Goal: Task Accomplishment & Management: Manage account settings

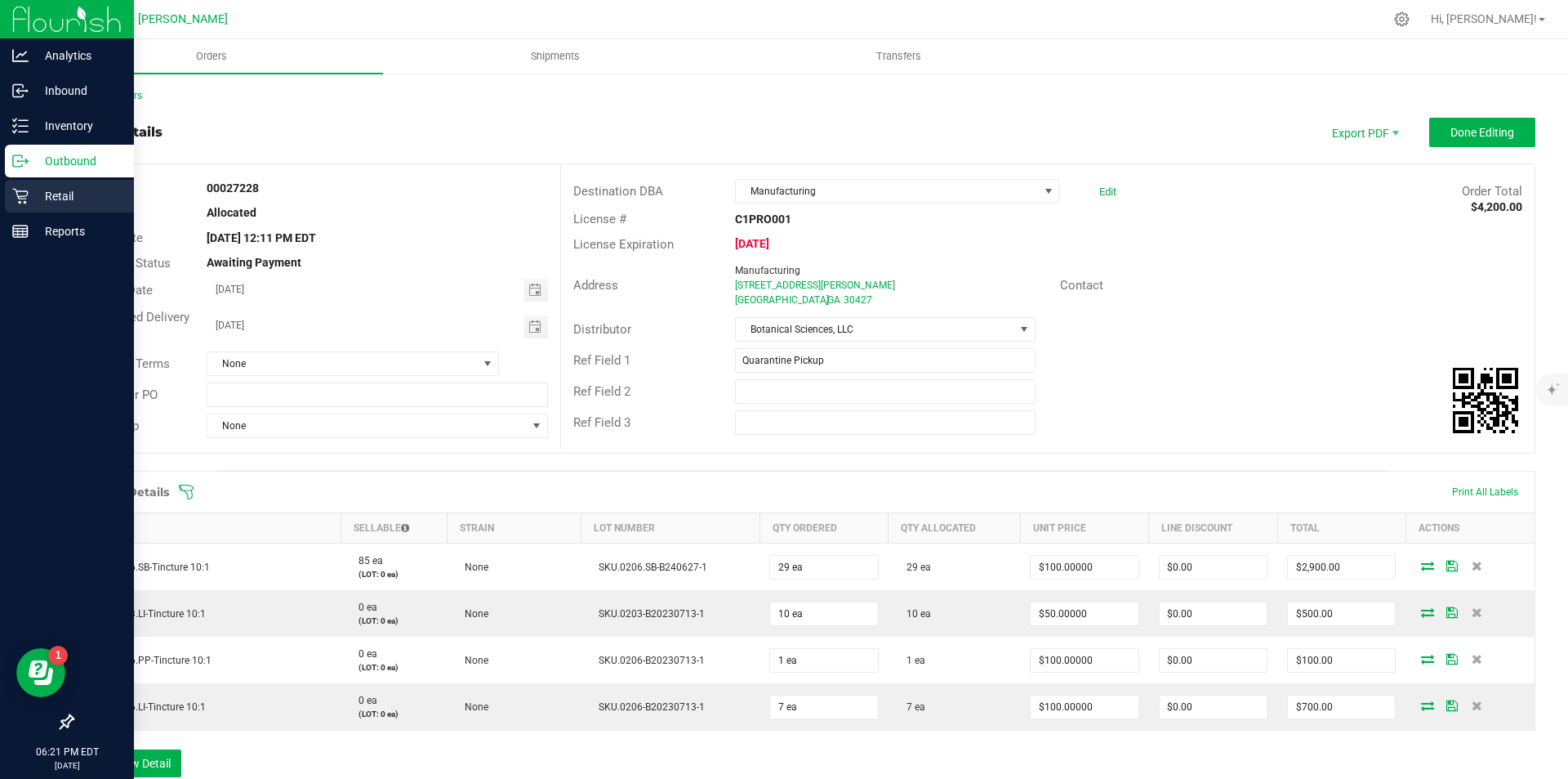
click at [15, 185] on div "Retail" at bounding box center [69, 195] width 129 height 33
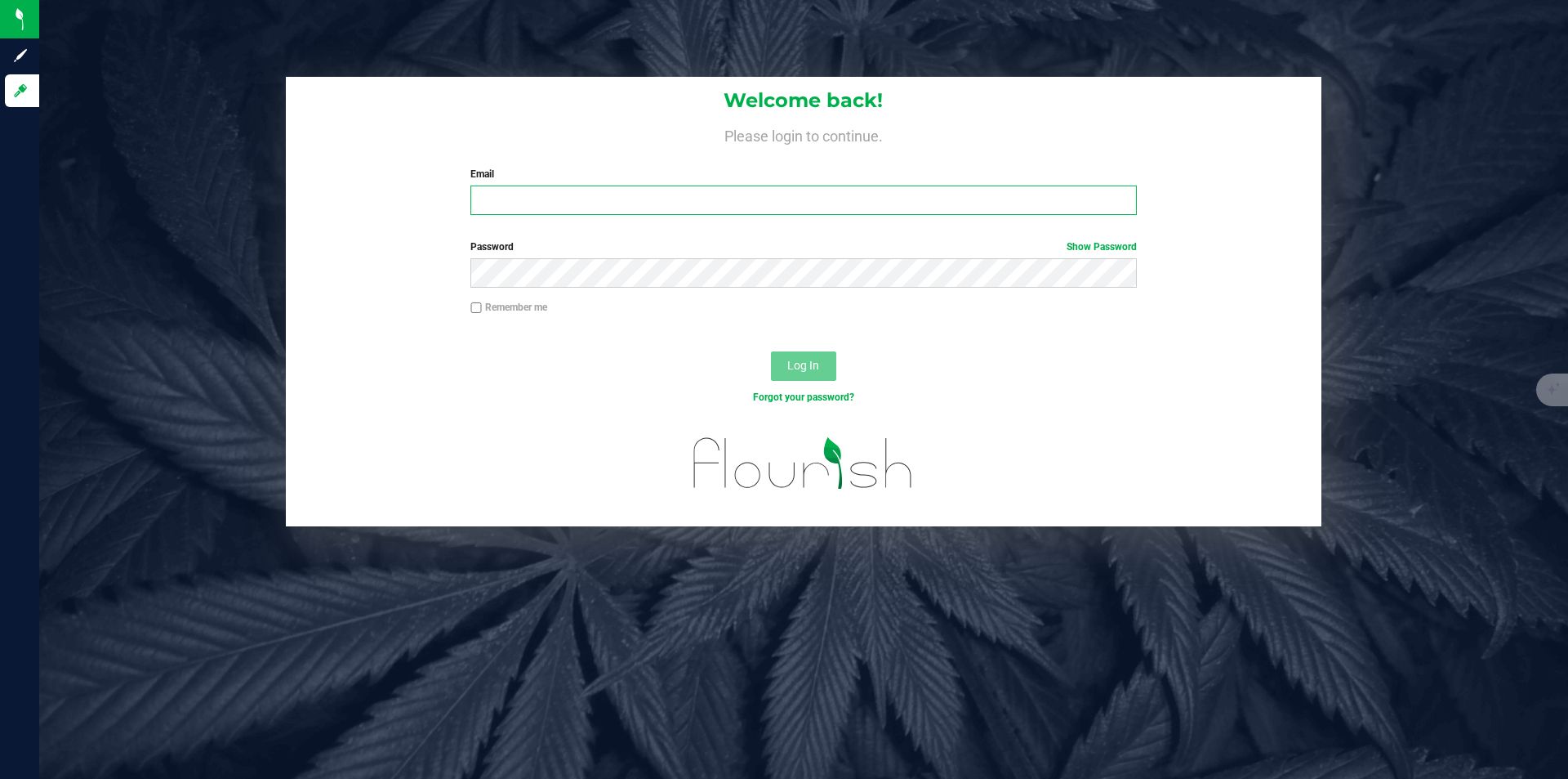
click at [605, 214] on input "Email" at bounding box center [803, 200] width 665 height 30
type input "l.peerless91@gmail.com"
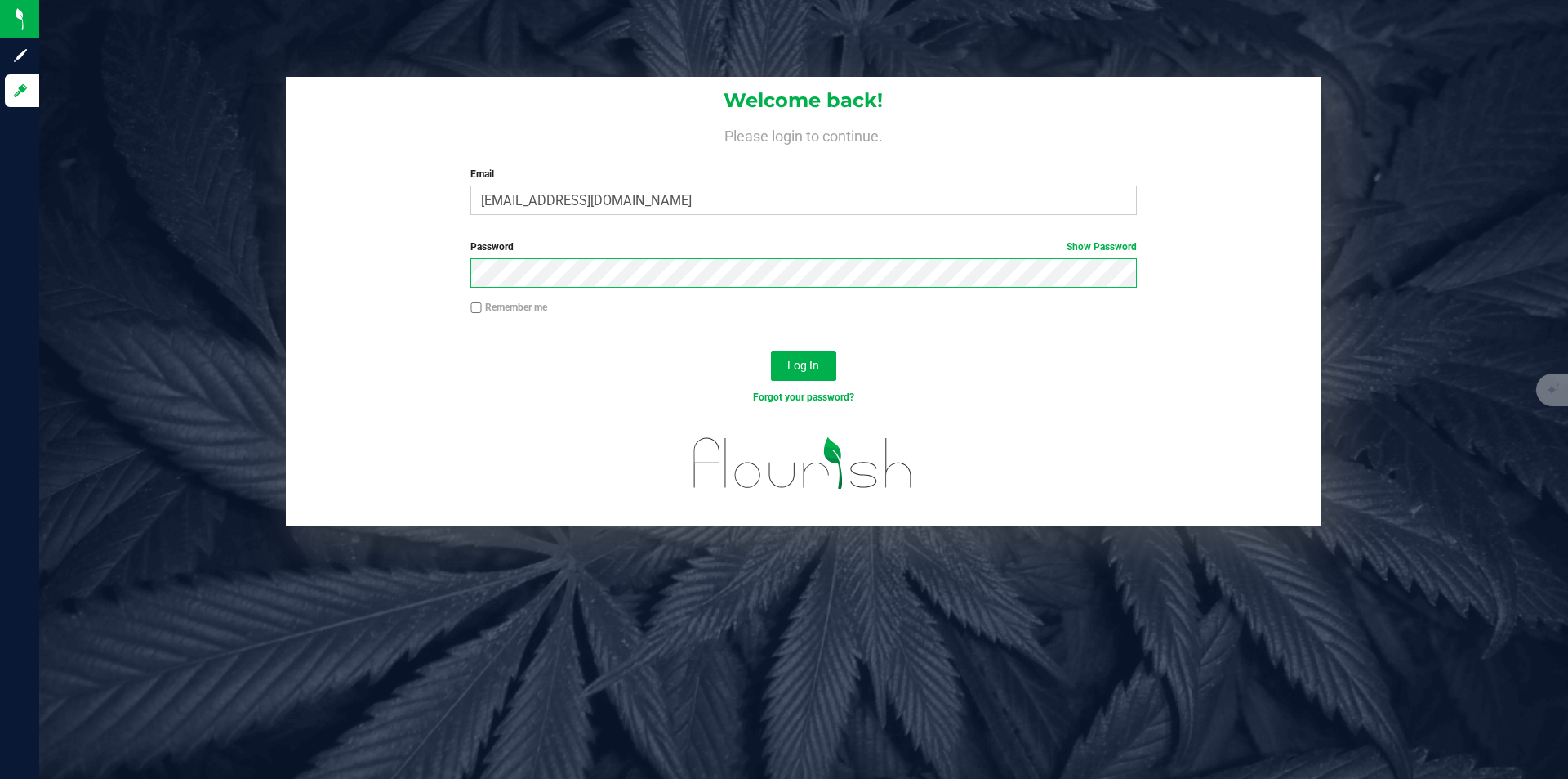
click at [771, 351] on button "Log In" at bounding box center [803, 366] width 65 height 30
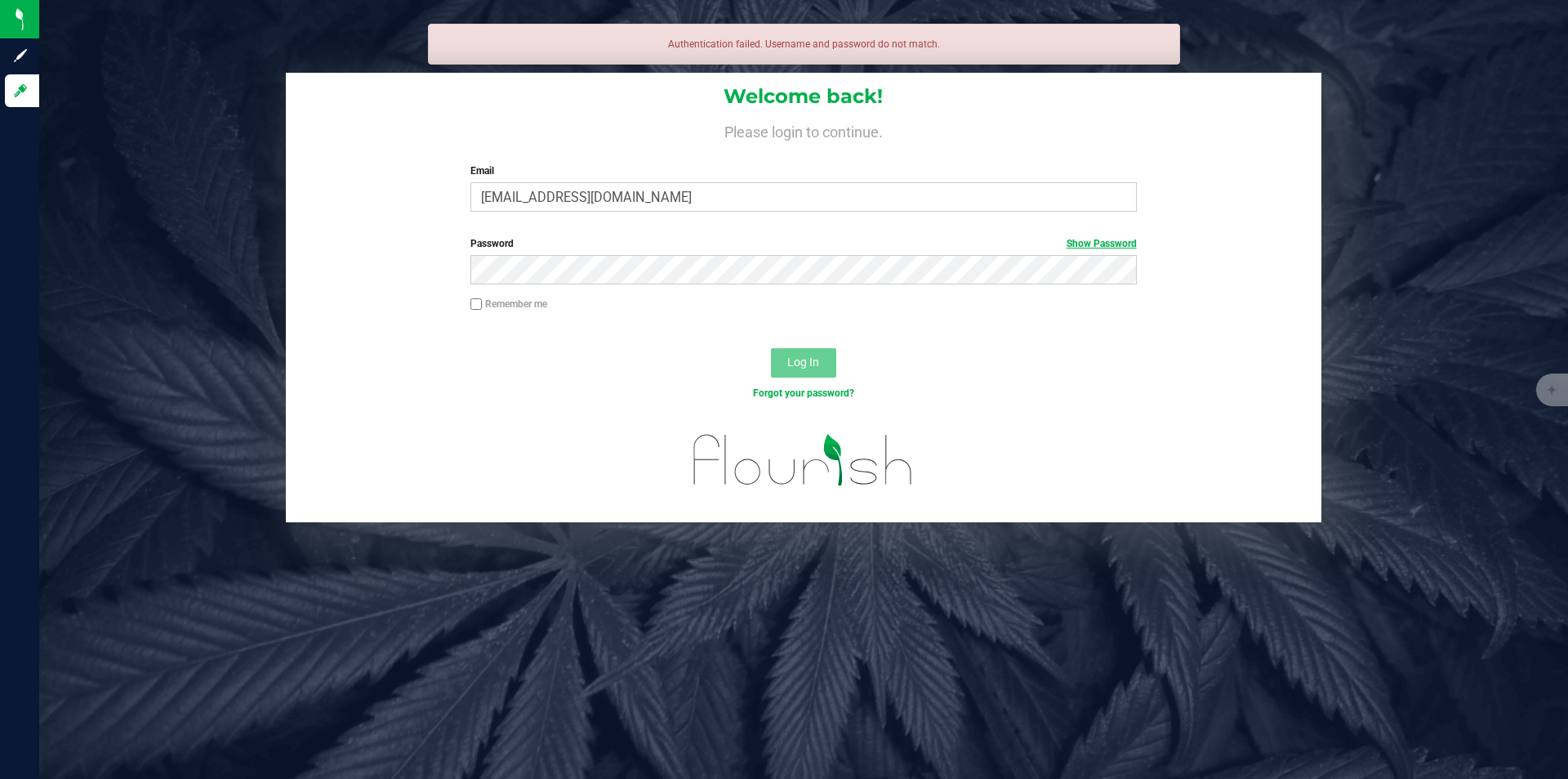
click at [1124, 243] on link "Show Password" at bounding box center [1101, 244] width 70 height 12
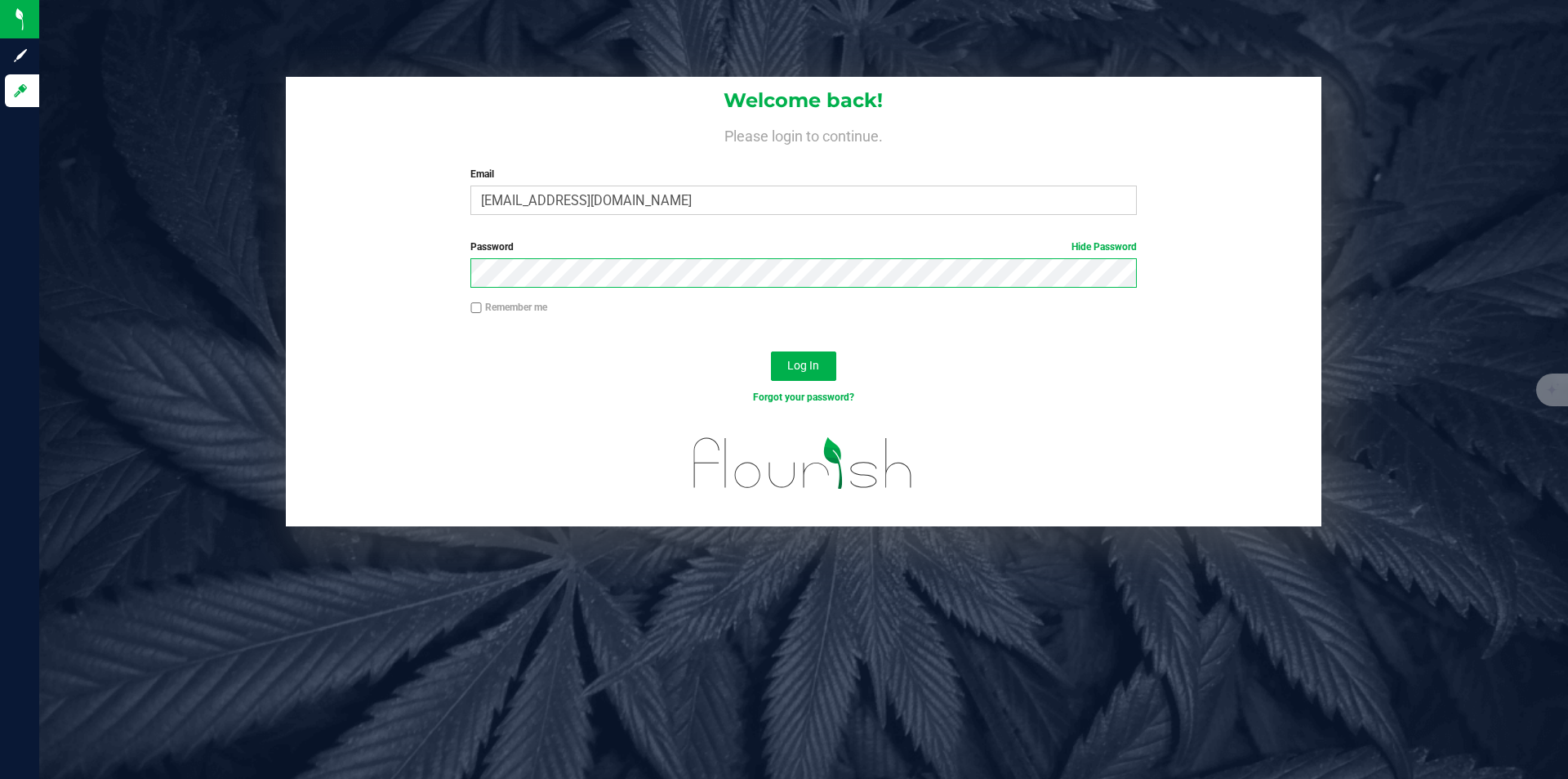
click at [771, 351] on button "Log In" at bounding box center [803, 366] width 65 height 30
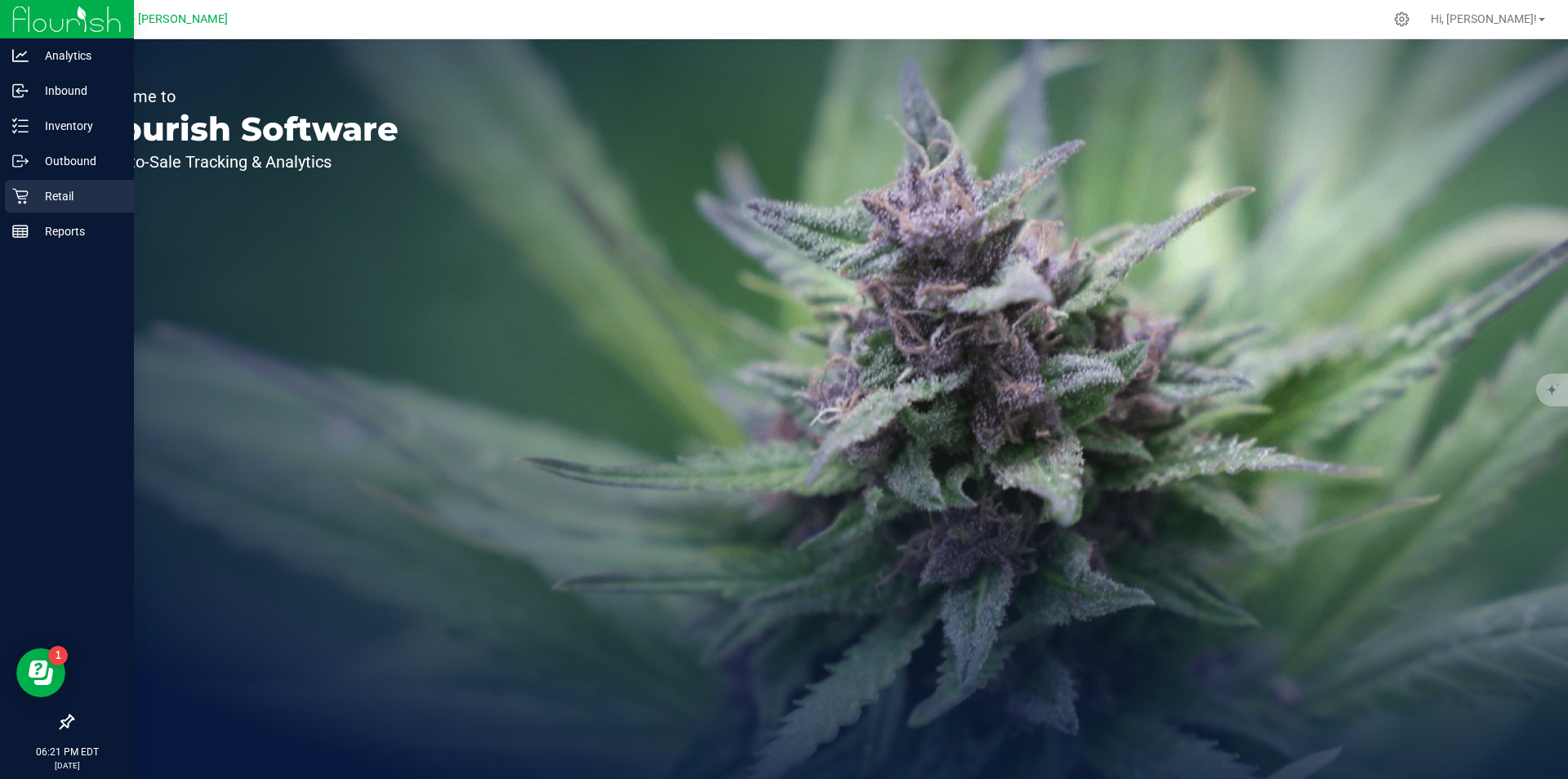
click at [53, 199] on p "Retail" at bounding box center [77, 196] width 98 height 20
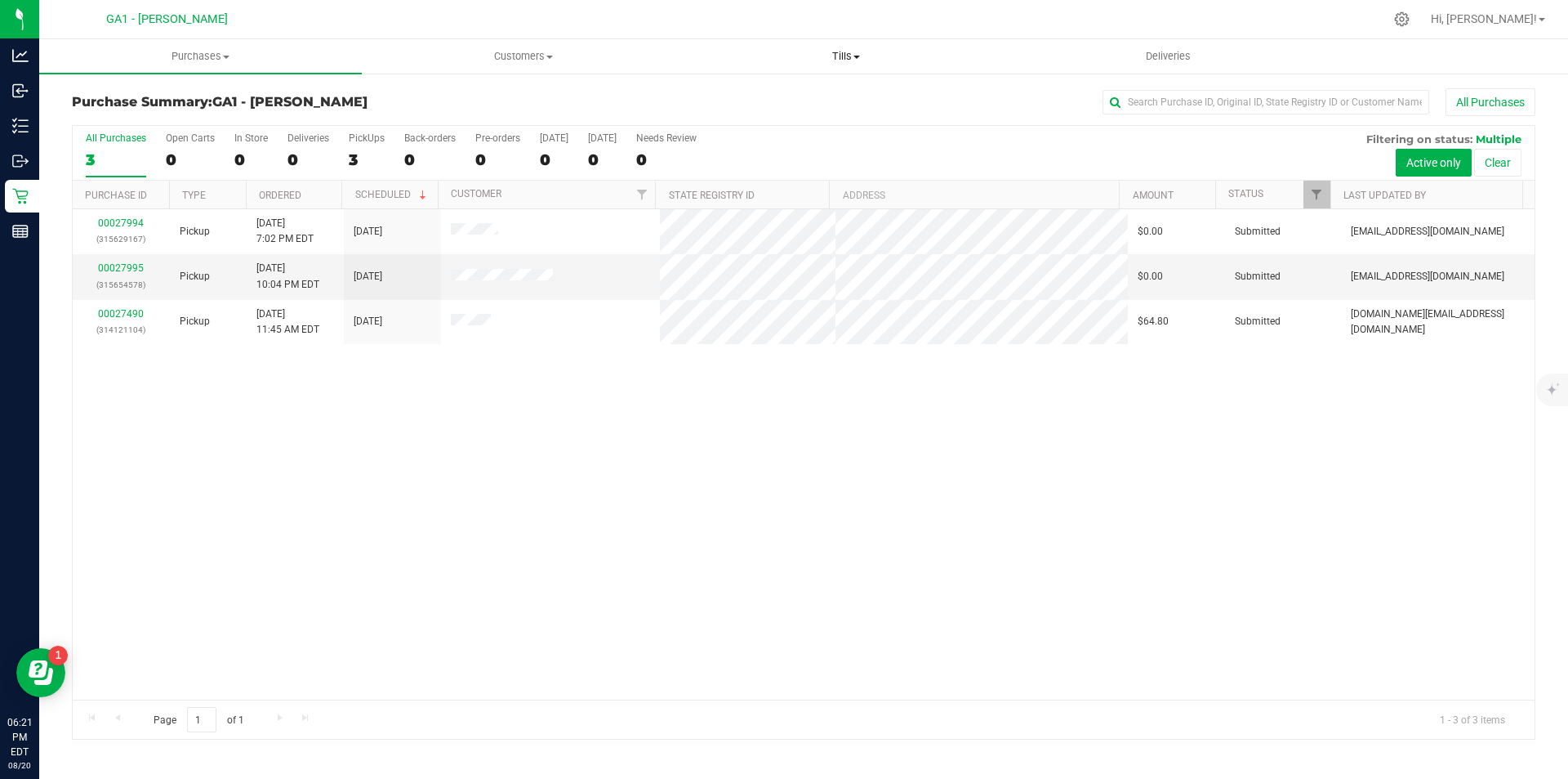
click at [866, 50] on span "Tills" at bounding box center [845, 56] width 321 height 15
click at [784, 107] on li "Manage tills" at bounding box center [845, 99] width 323 height 20
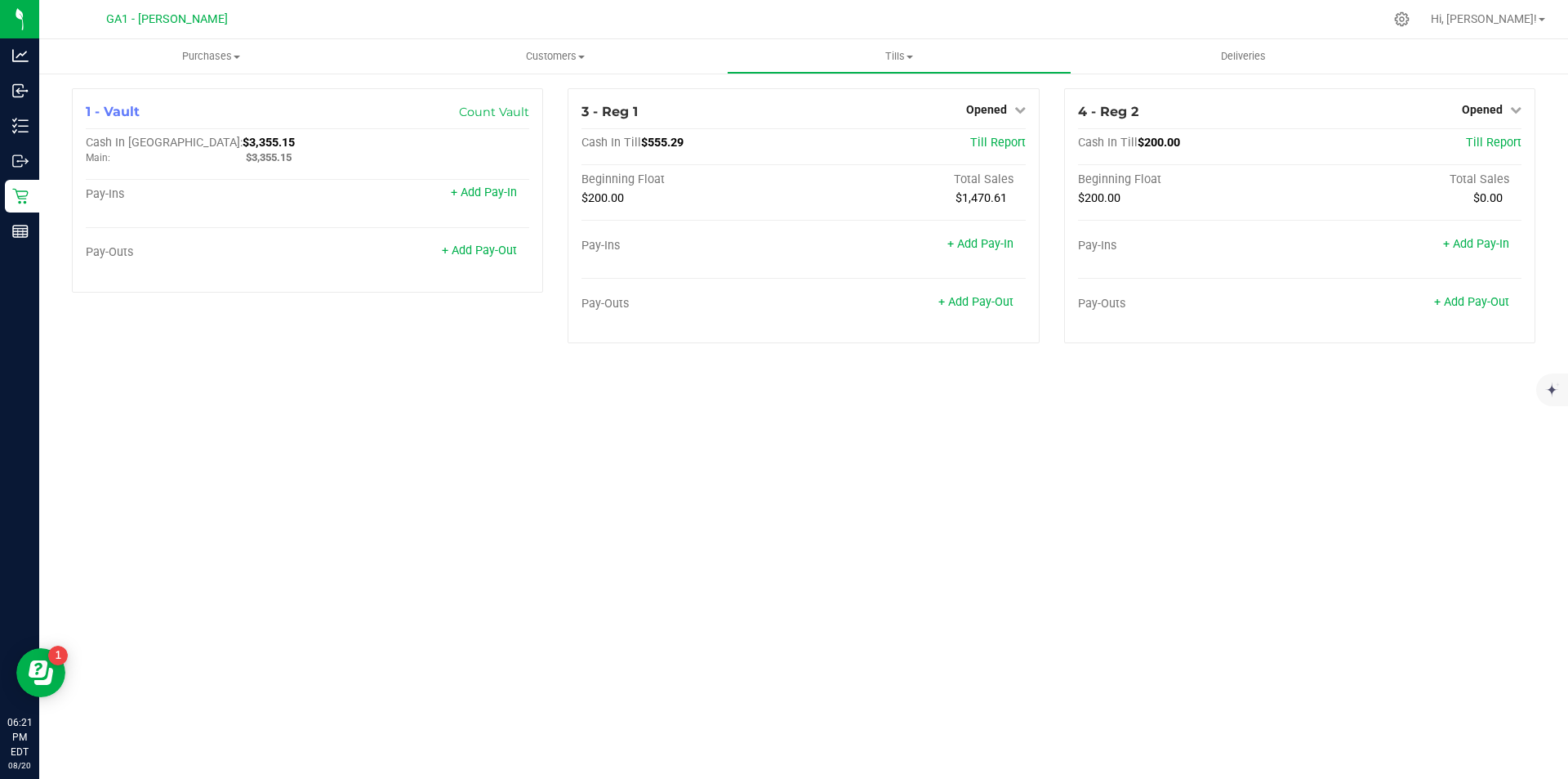
click at [1019, 540] on div "Purchases Summary of purchases Fulfillment All purchases Customers All customer…" at bounding box center [803, 409] width 1529 height 740
click at [1509, 87] on div "1 - Vault Count Vault Cash In Vault: $3,355.15 Main: $3,355.15 Pay-Ins + Add Pa…" at bounding box center [803, 222] width 1529 height 301
click at [1510, 106] on icon at bounding box center [1516, 110] width 12 height 12
click at [1488, 130] on div "Close Till" at bounding box center [1484, 143] width 122 height 44
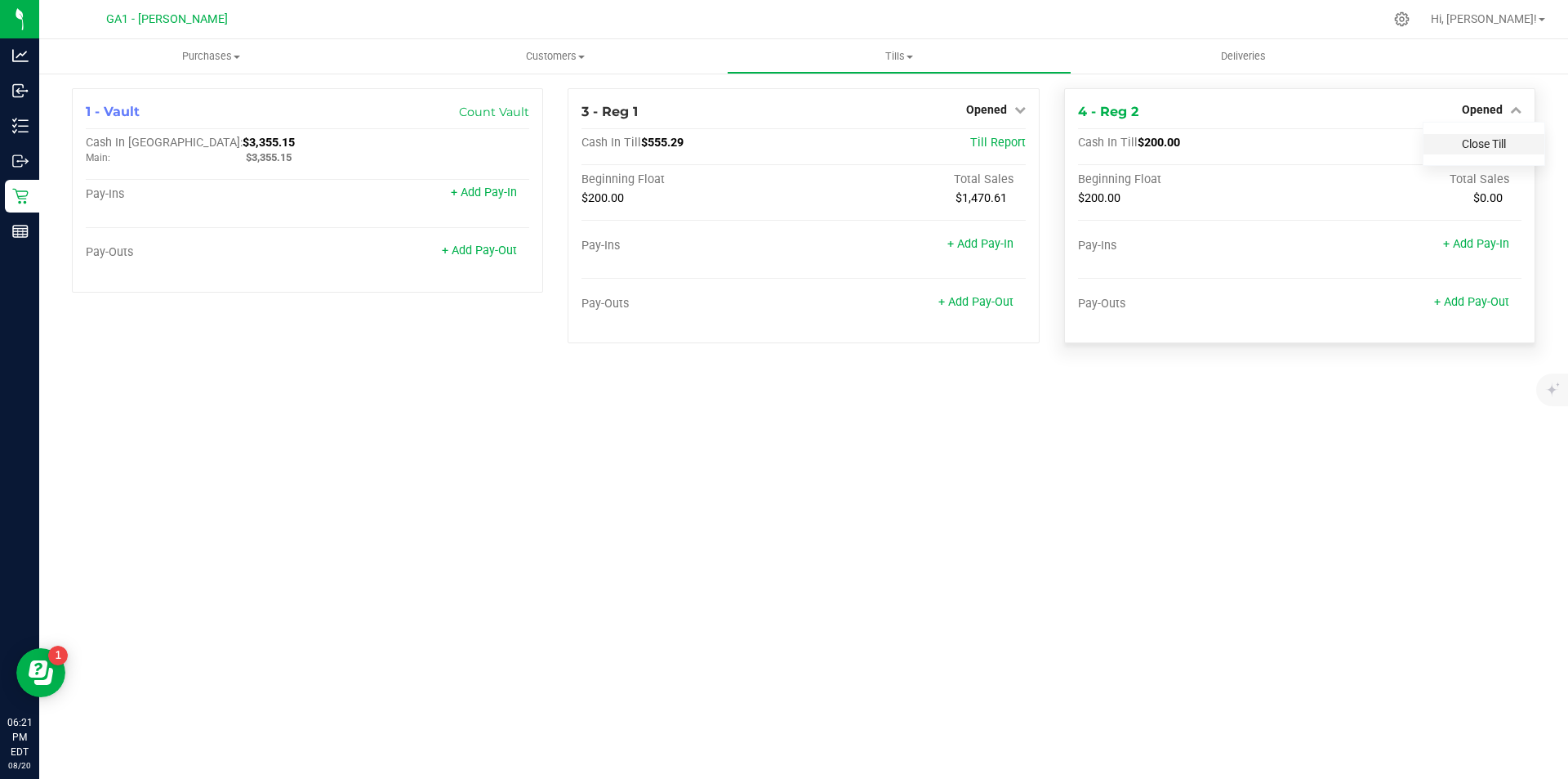
click at [1487, 140] on link "Close Till" at bounding box center [1483, 143] width 44 height 13
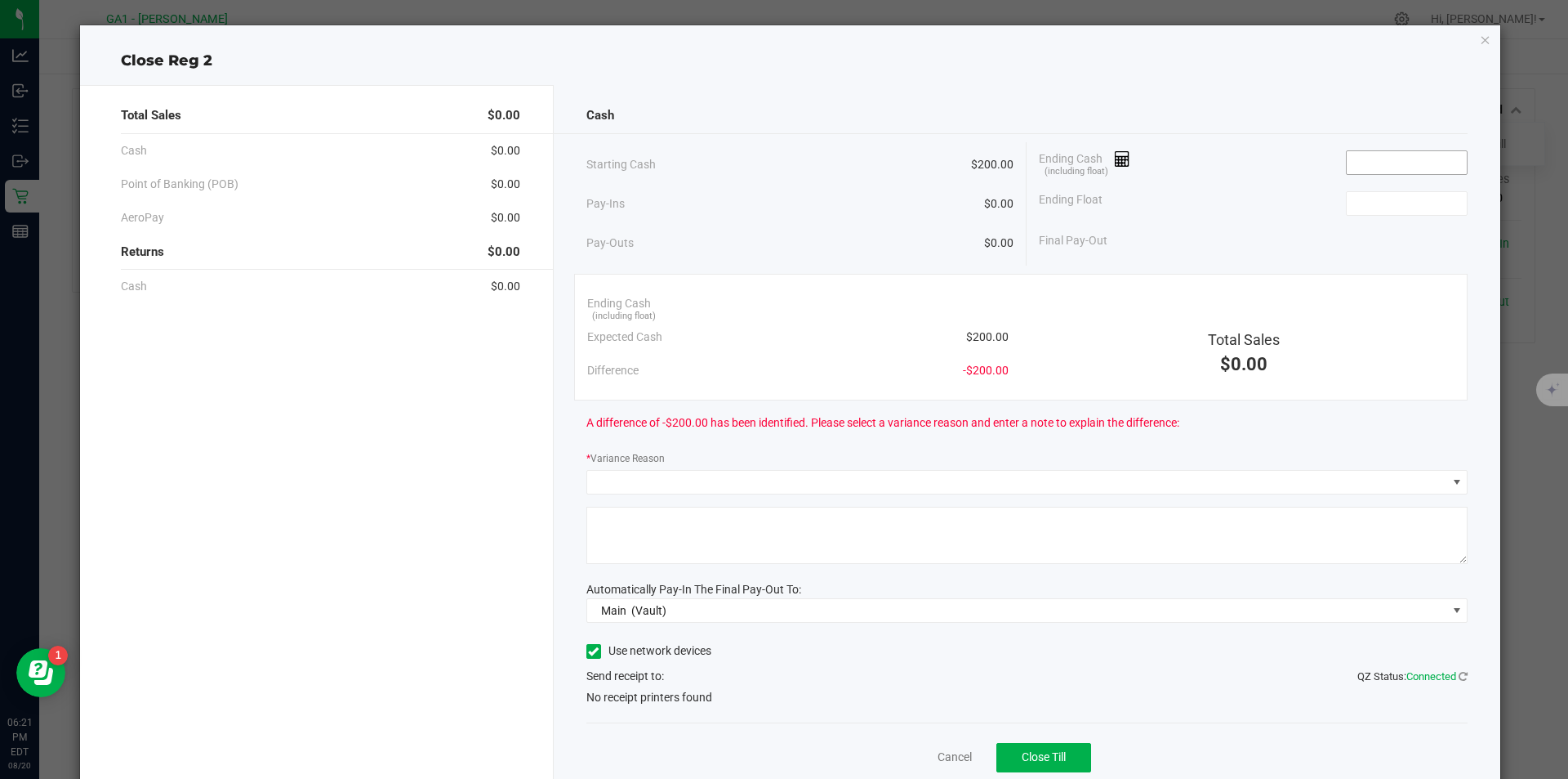
click at [1414, 170] on input at bounding box center [1407, 162] width 120 height 23
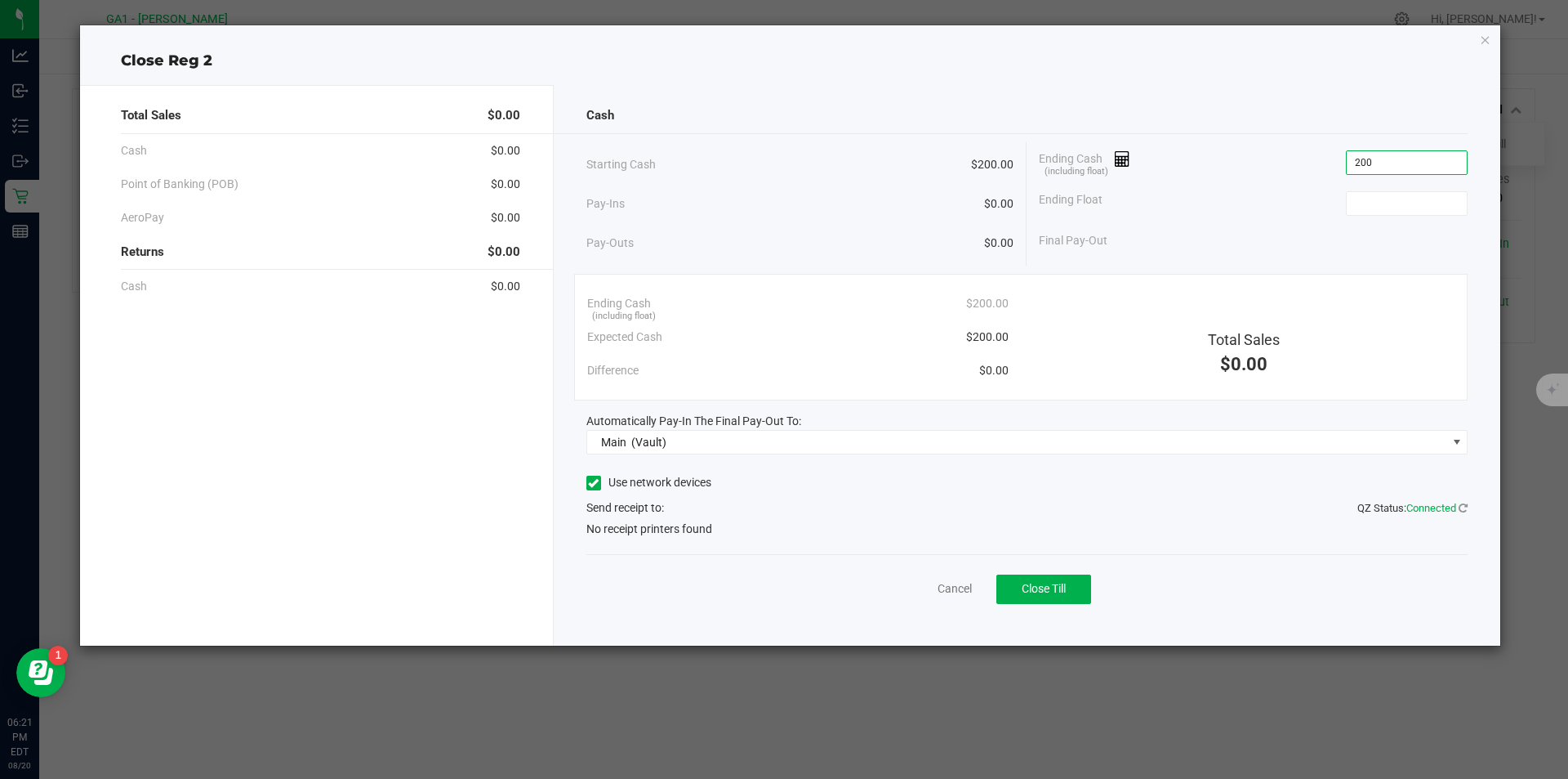
type input "$200.00"
click at [607, 478] on label "Use network devices" at bounding box center [648, 482] width 125 height 17
click at [0, 0] on input "Use network devices" at bounding box center [0, 0] width 0 height 0
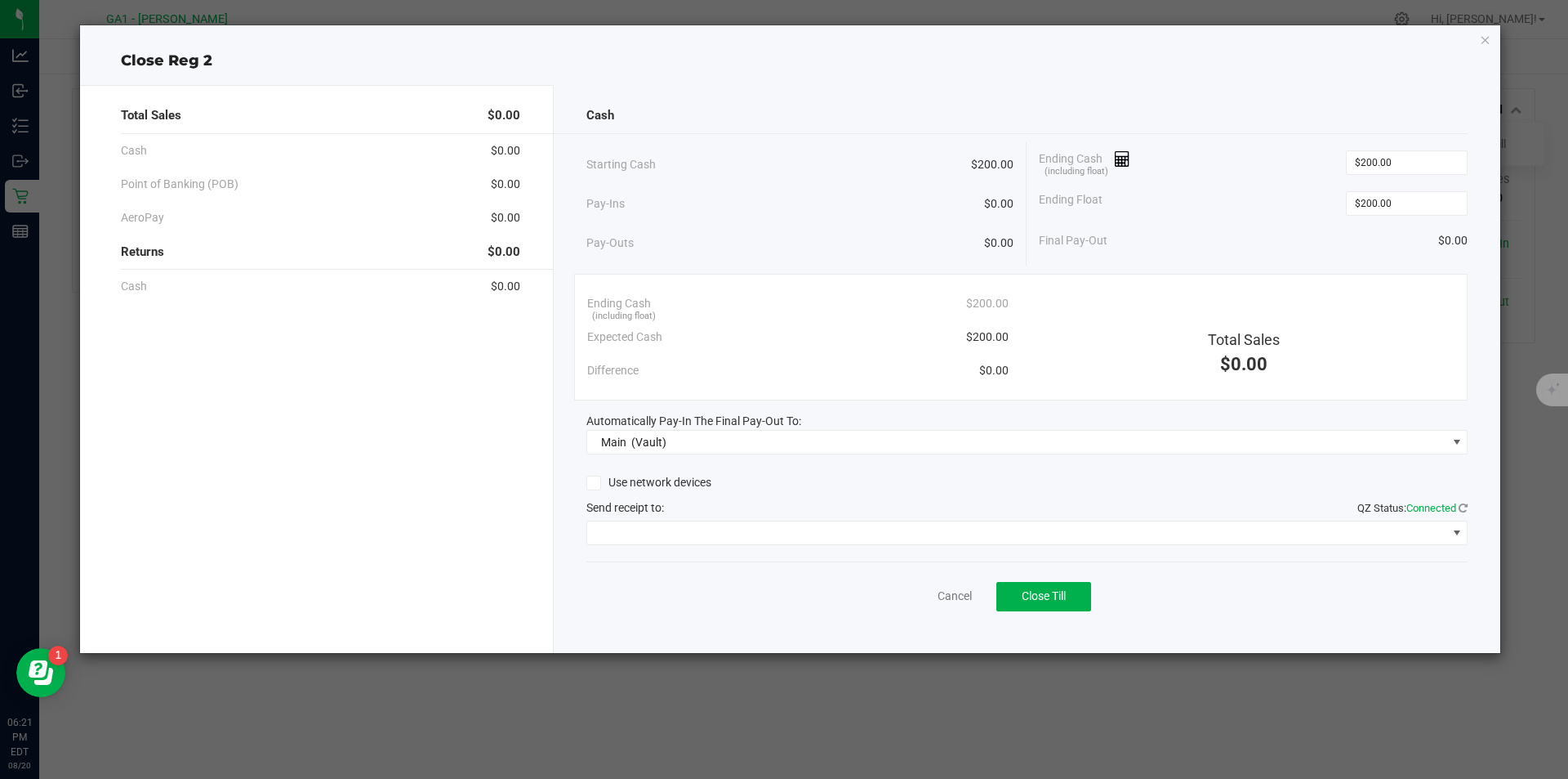
click at [625, 545] on div "Cash Starting Cash $200.00 Pay-Ins $0.00 Pay-Outs $0.00 Ending Cash (including …" at bounding box center [1027, 368] width 947 height 568
click at [631, 530] on span at bounding box center [1016, 532] width 859 height 23
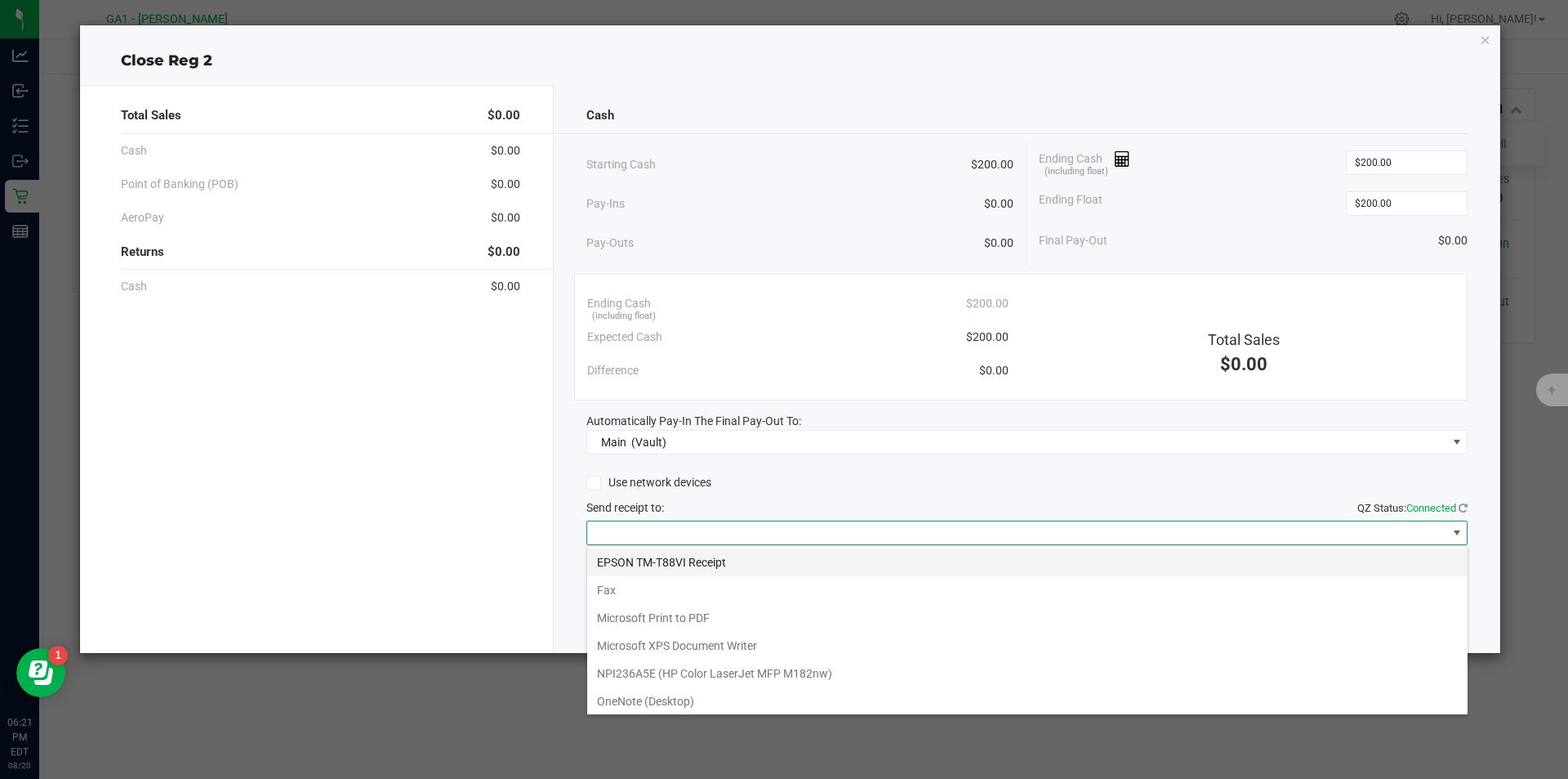
scroll to position [25, 881]
click at [623, 559] on Receipt "EPSON TM-T88VI Receipt" at bounding box center [1027, 562] width 880 height 28
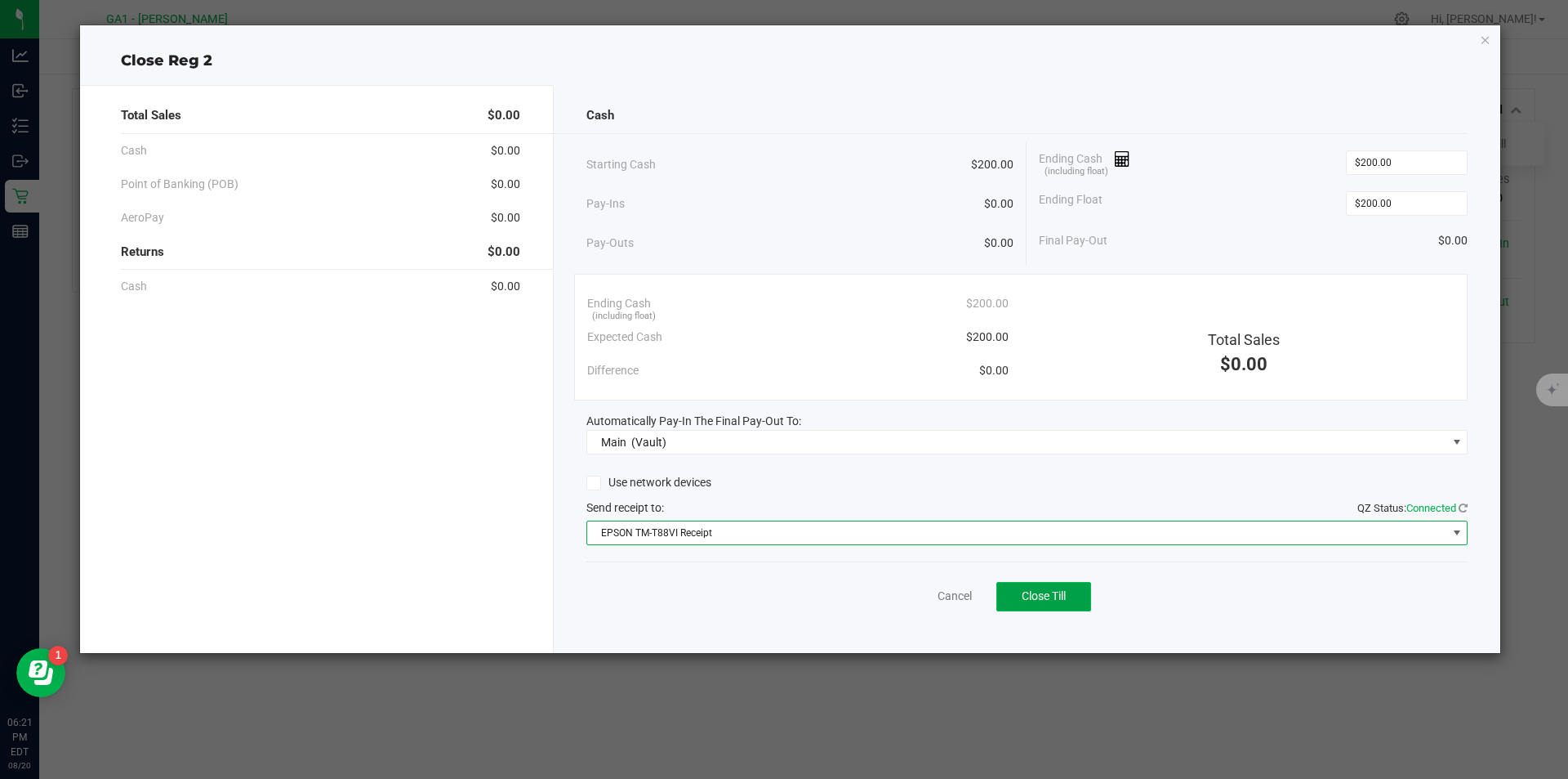
click at [1082, 597] on button "Close Till" at bounding box center [1044, 596] width 95 height 30
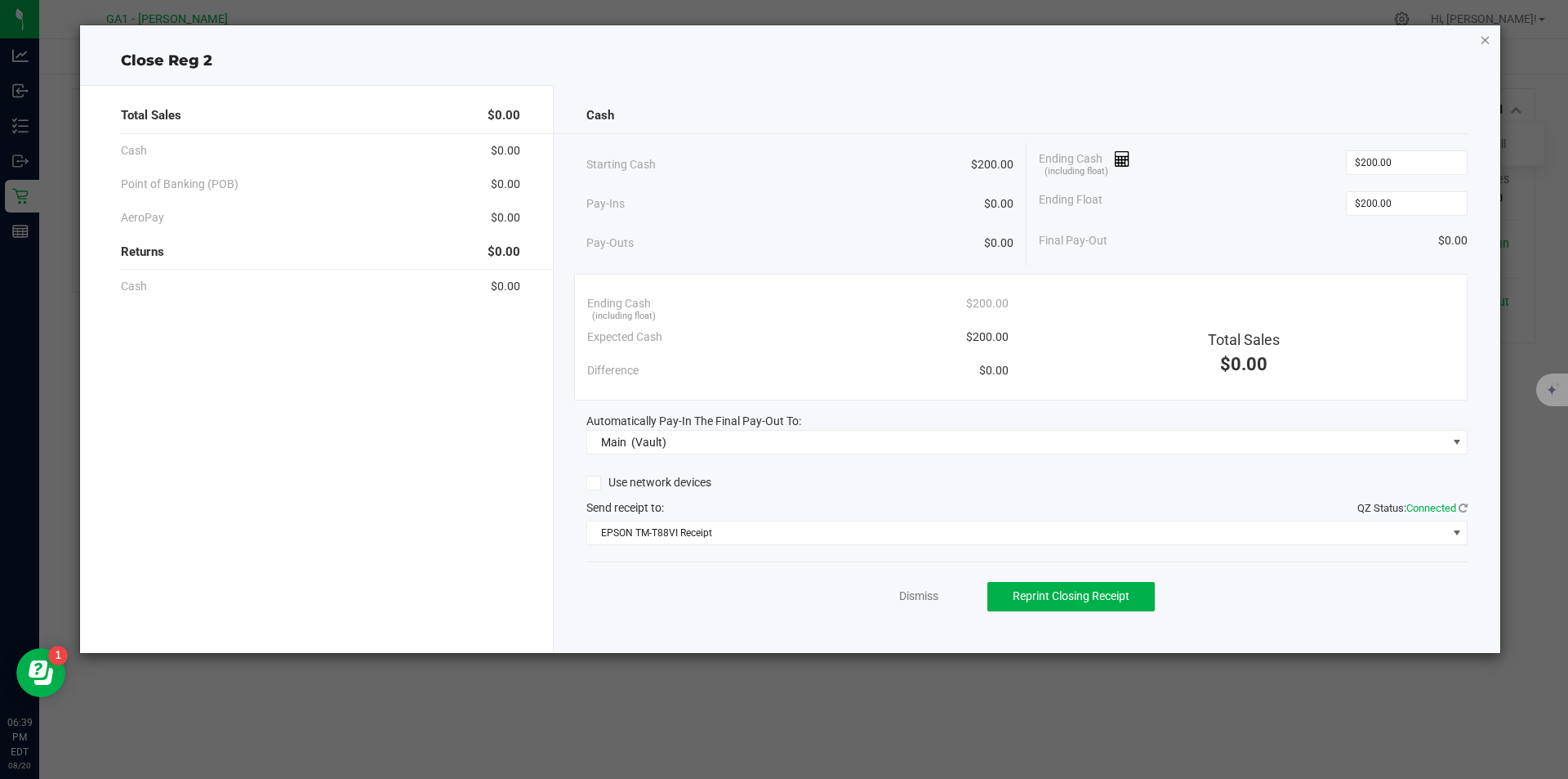
click at [1488, 38] on icon "button" at bounding box center [1485, 39] width 12 height 20
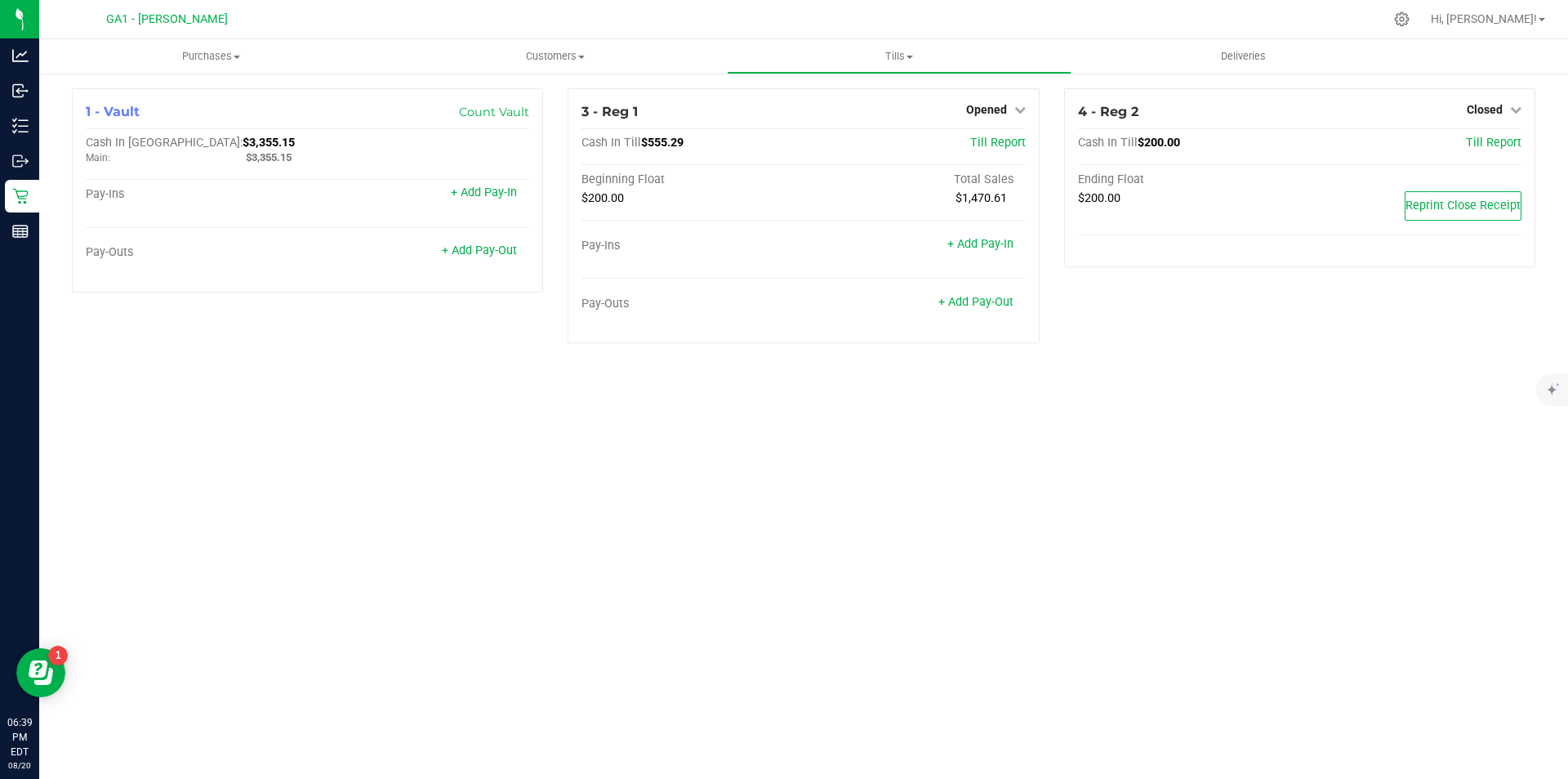
click at [789, 514] on div "Purchases Summary of purchases Fulfillment All purchases Customers All customer…" at bounding box center [803, 409] width 1529 height 740
click at [1233, 390] on div "Purchases Summary of purchases Fulfillment All purchases Customers All customer…" at bounding box center [803, 409] width 1529 height 740
click at [1011, 371] on div "1 - Vault Count Vault Cash In Vault: $3,355.15 Main: $3,355.15 Pay-Ins + Add Pa…" at bounding box center [803, 222] width 1529 height 301
click at [1083, 315] on div "4 - Reg 2 Closed Open Till Cash In Till $200.00 Till Report Ending Float $200.0…" at bounding box center [1300, 221] width 495 height 268
click at [992, 301] on link "+ Add Pay-Out" at bounding box center [976, 302] width 75 height 14
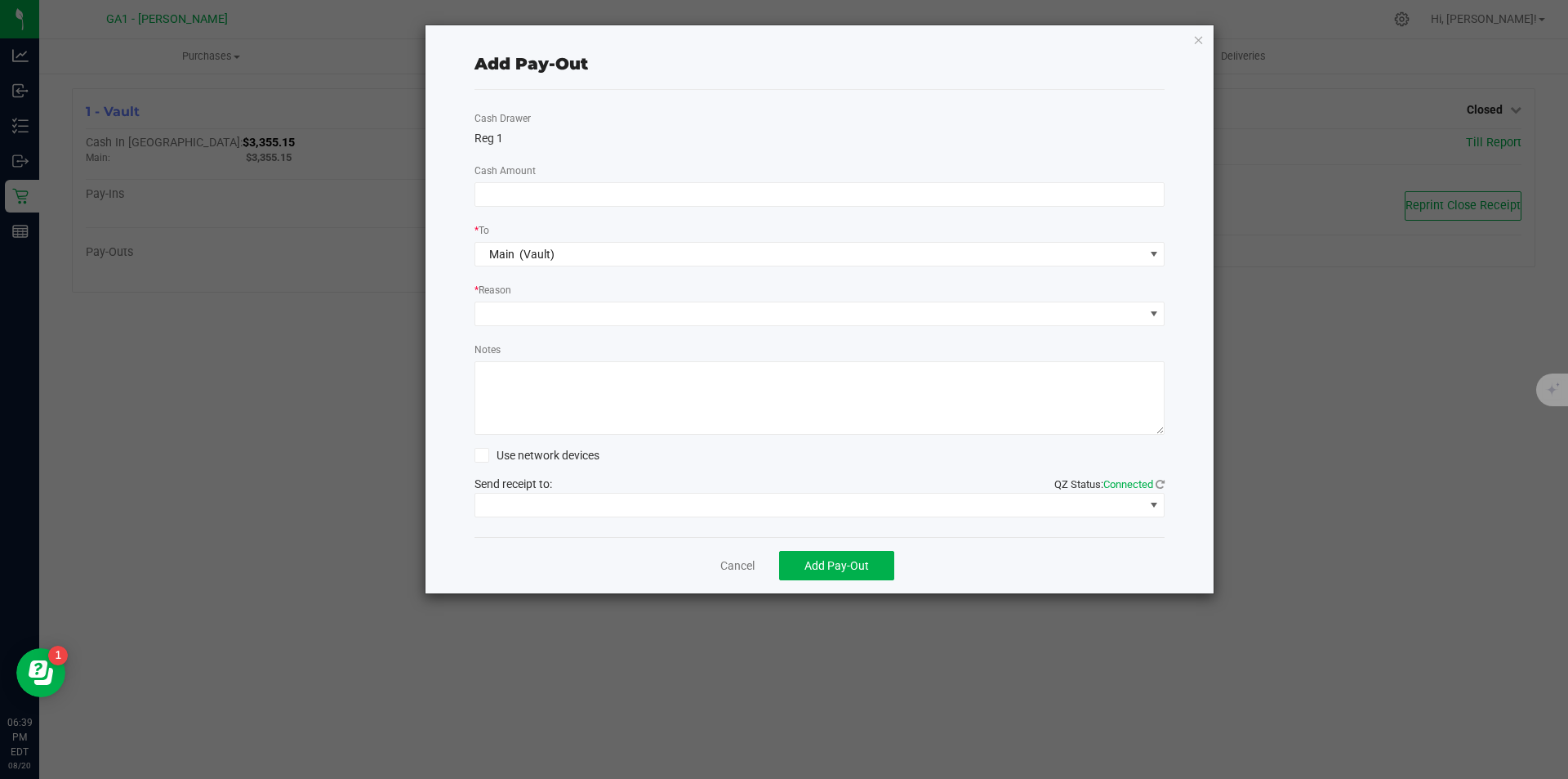
click at [660, 141] on div "Reg 1" at bounding box center [820, 138] width 691 height 17
click at [690, 198] on input at bounding box center [820, 194] width 689 height 23
type input "$5.00"
click at [774, 314] on span at bounding box center [810, 313] width 669 height 23
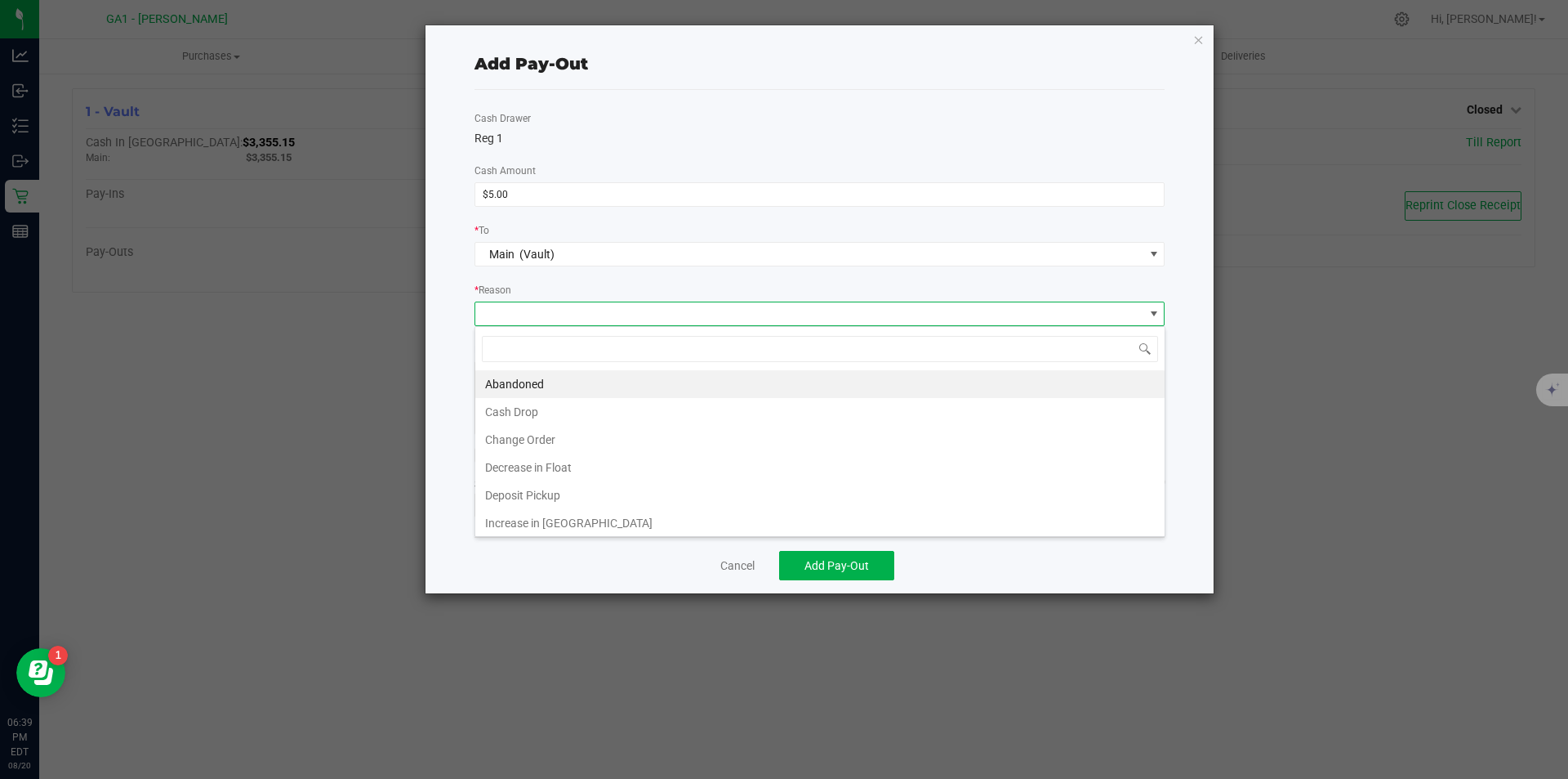
scroll to position [25, 690]
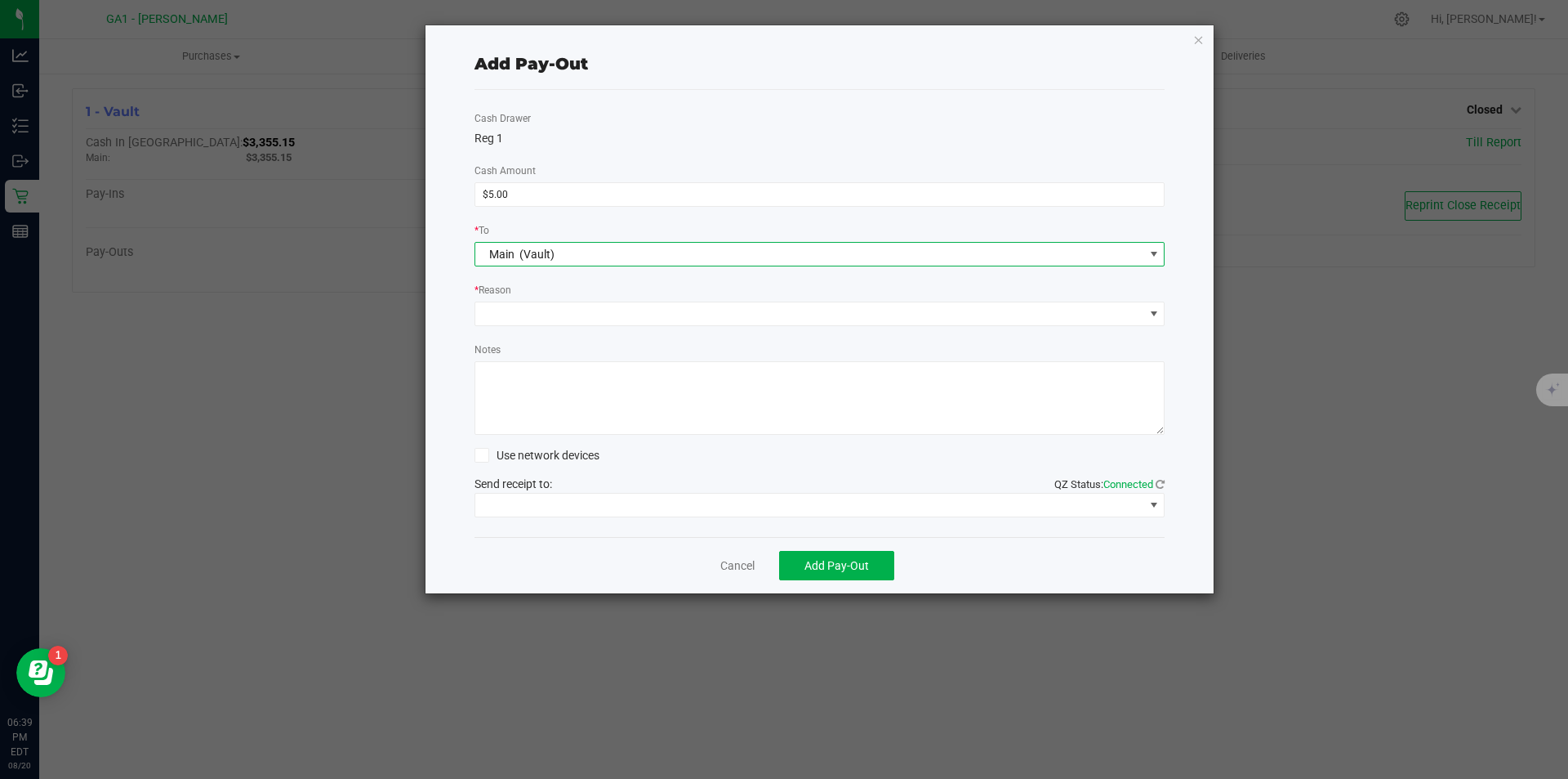
click at [774, 244] on span "Main (Vault)" at bounding box center [810, 254] width 669 height 23
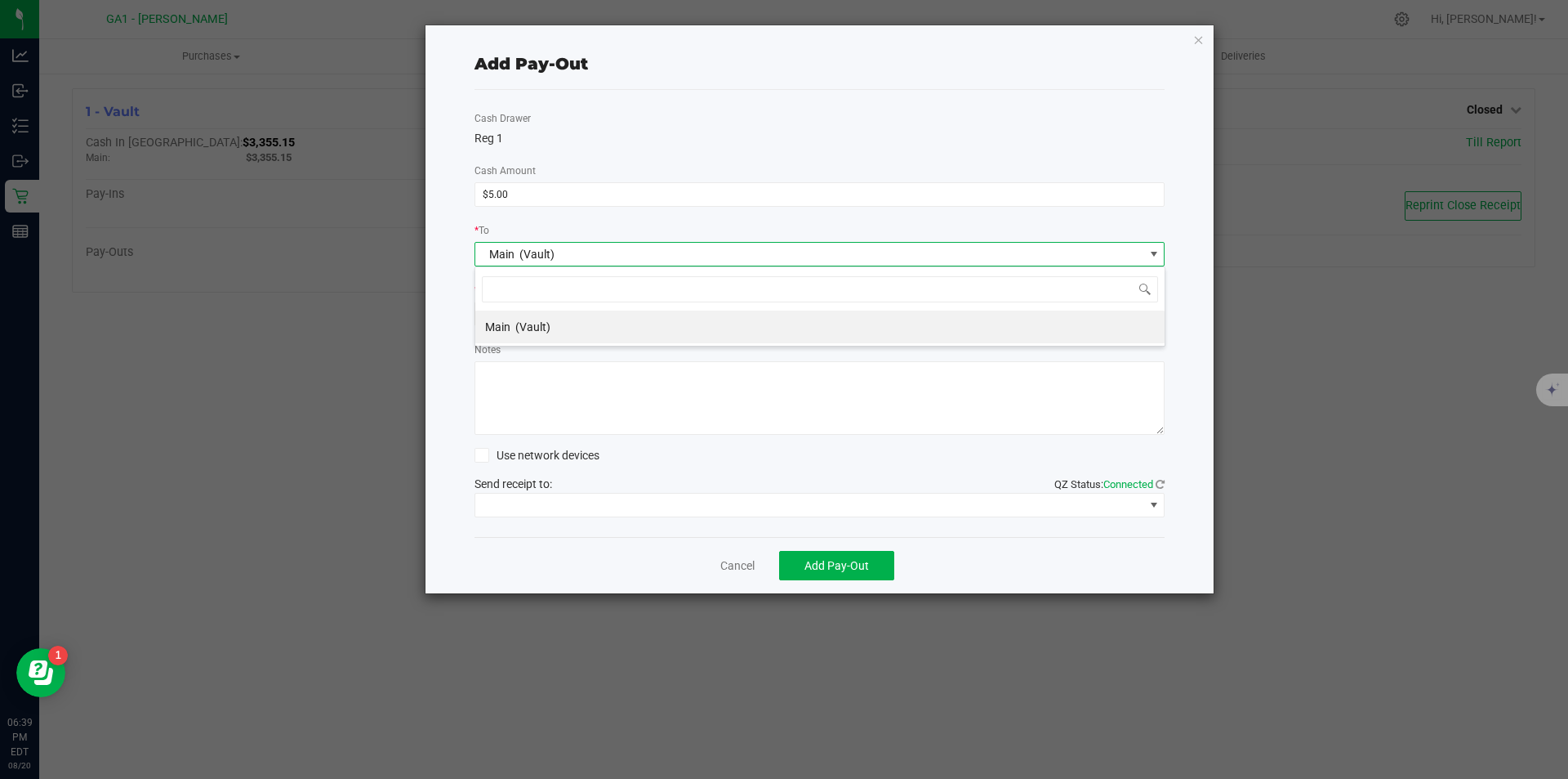
click at [774, 244] on span "Main (Vault)" at bounding box center [810, 254] width 669 height 23
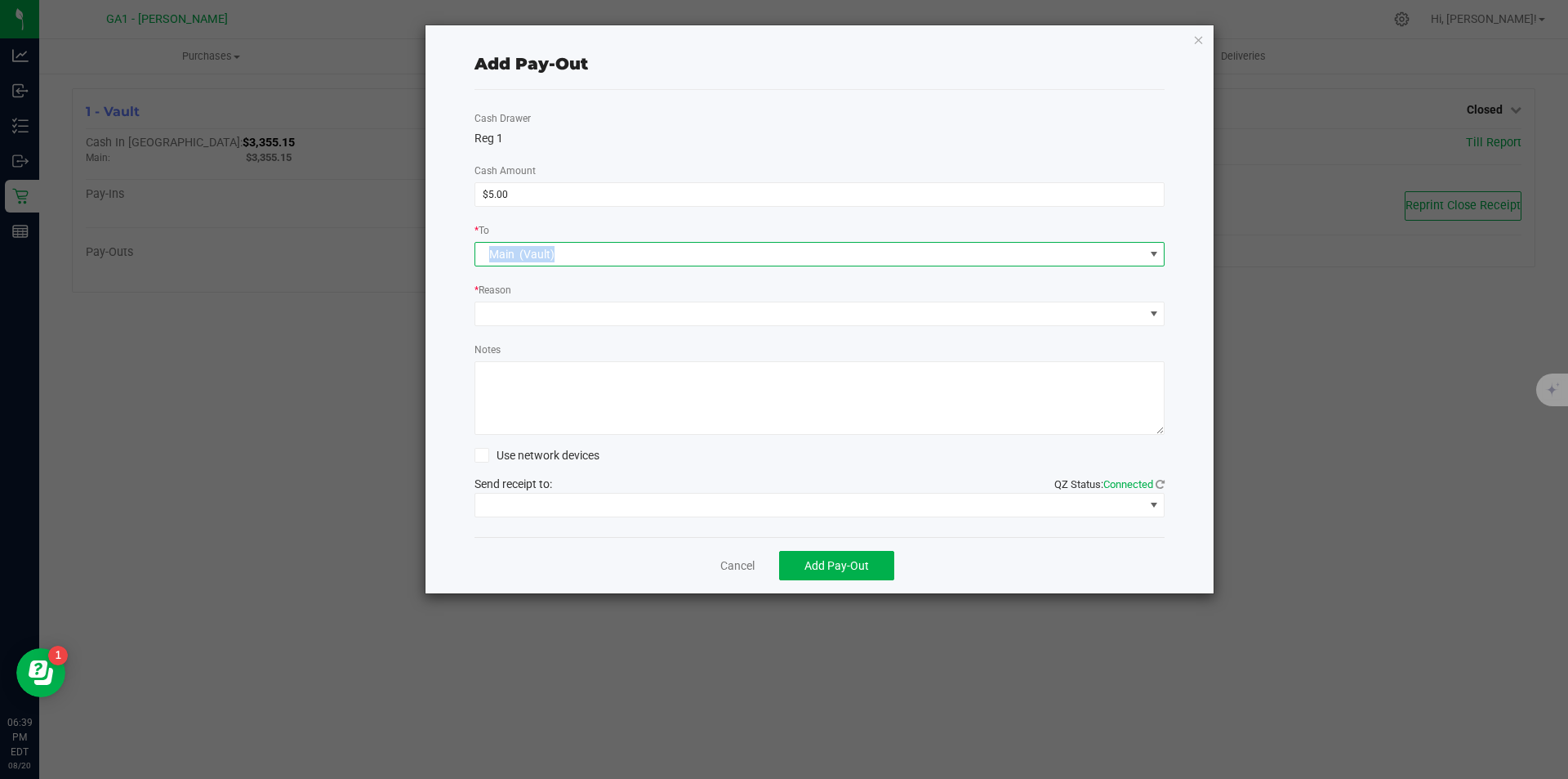
click at [774, 244] on span "Main (Vault)" at bounding box center [810, 254] width 669 height 23
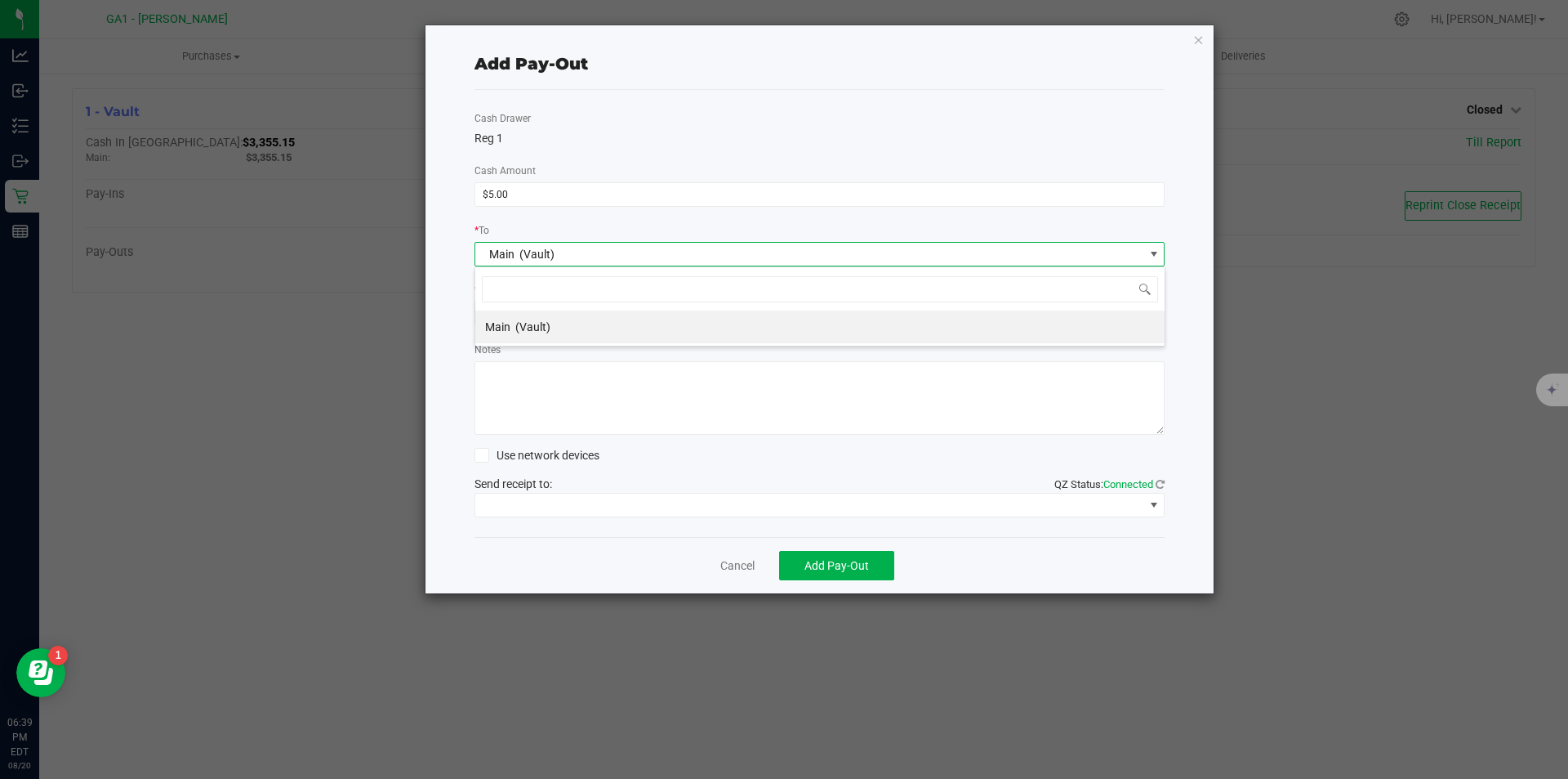
click at [765, 244] on span "Main (Vault)" at bounding box center [810, 254] width 669 height 23
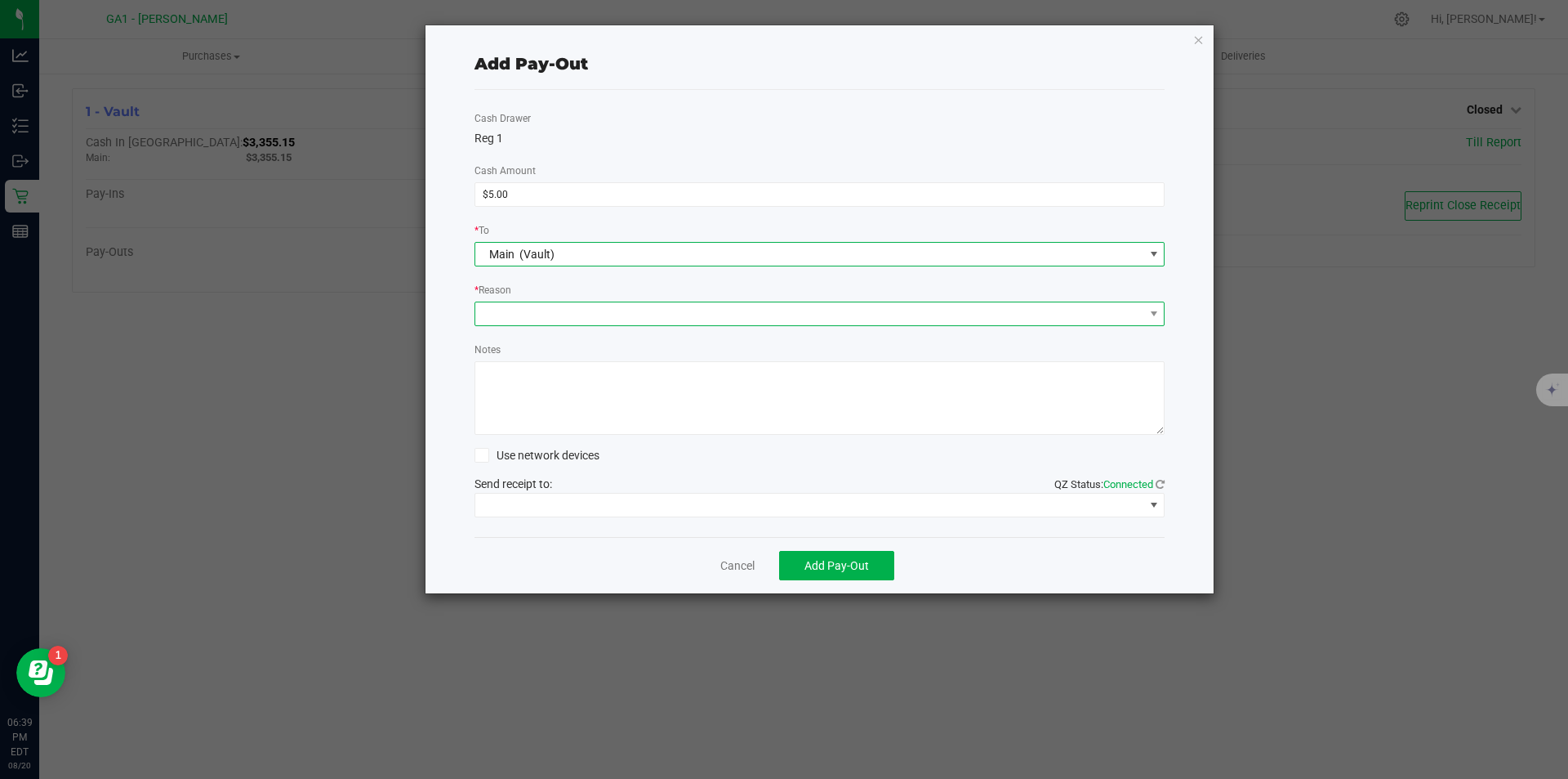
click at [684, 310] on span at bounding box center [810, 313] width 669 height 23
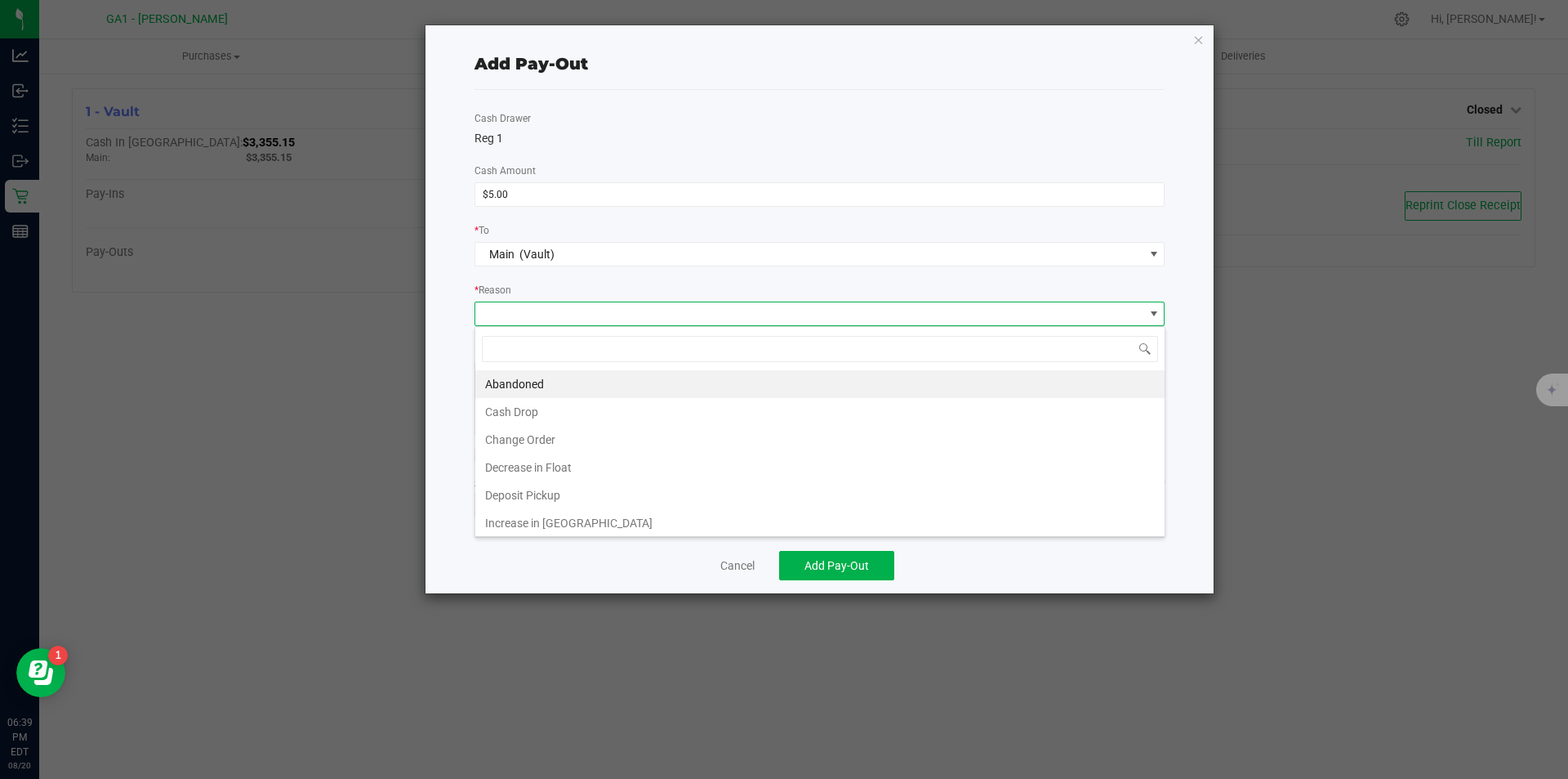
click at [1300, 554] on ngb-modal-window "Add Pay-Out Cash Drawer Reg 1 Cash Amount $5.00 * To Main (Vault) * Reason Note…" at bounding box center [789, 389] width 1580 height 779
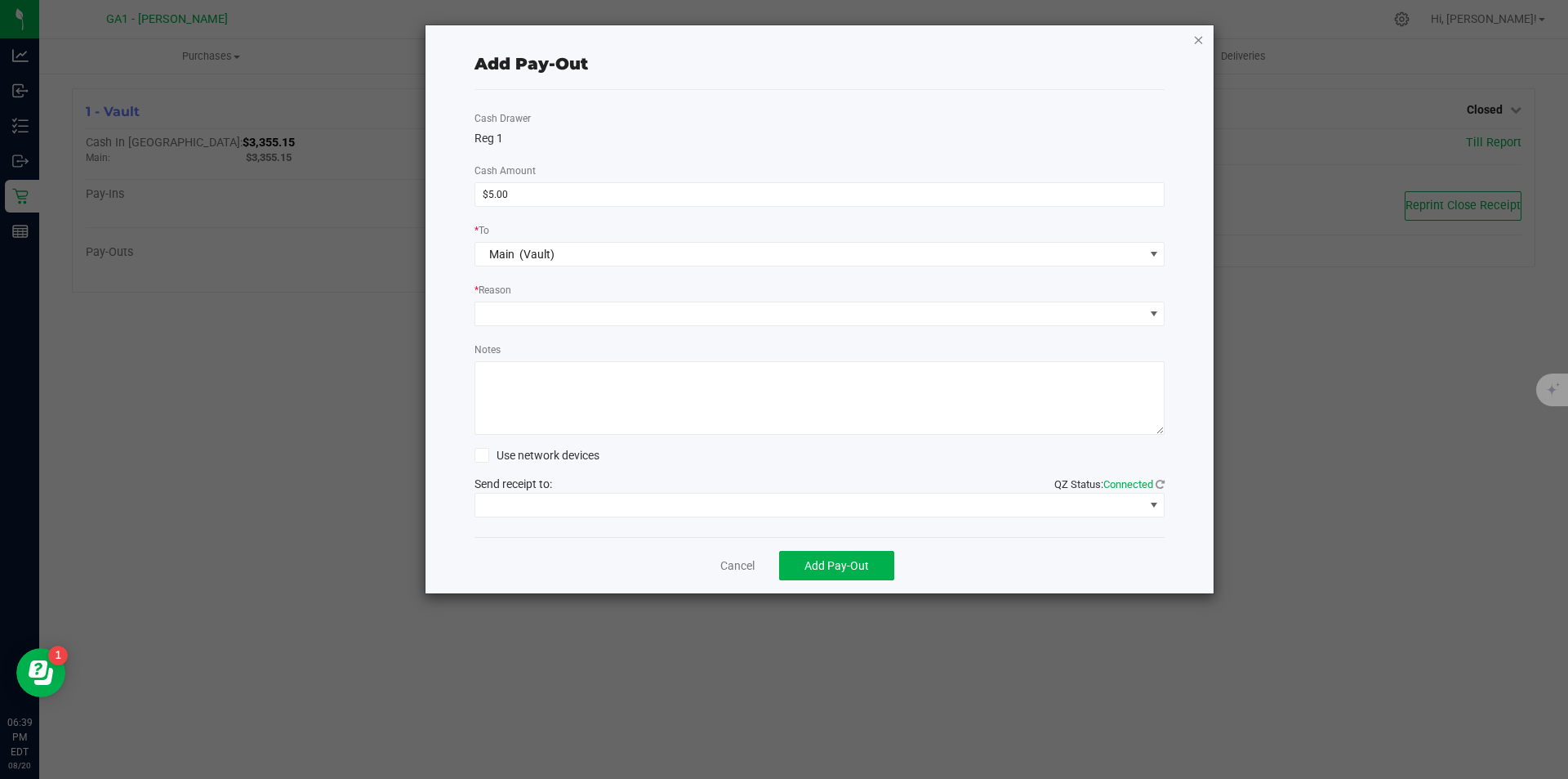
click at [1196, 33] on icon "button" at bounding box center [1199, 39] width 12 height 20
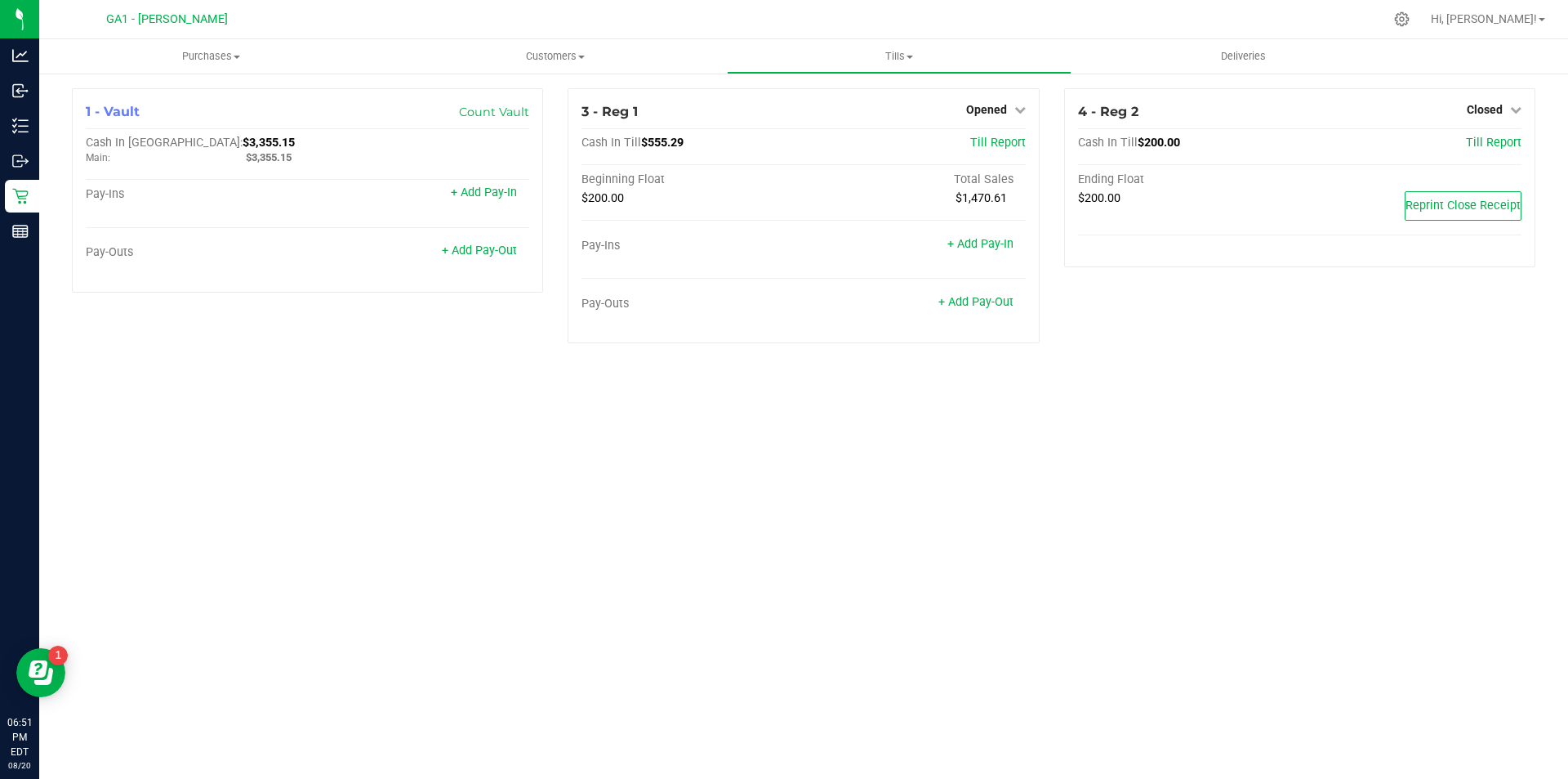
click at [688, 570] on div "Purchases Summary of purchases Fulfillment All purchases Customers All customer…" at bounding box center [803, 409] width 1529 height 740
click at [690, 552] on div "Purchases Summary of purchases Fulfillment All purchases Customers All customer…" at bounding box center [803, 409] width 1529 height 740
click at [1010, 99] on div "3 - Reg 1 Opened Close Till Cash In Till $555.29 Till Report Beginning Float To…" at bounding box center [802, 215] width 471 height 255
click at [1011, 99] on div "3 - Reg 1 Opened Close Till Cash In Till $555.29 Till Report Beginning Float To…" at bounding box center [802, 215] width 471 height 255
click at [1022, 120] on div "3 - Reg 1 Opened Close Till" at bounding box center [802, 112] width 443 height 20
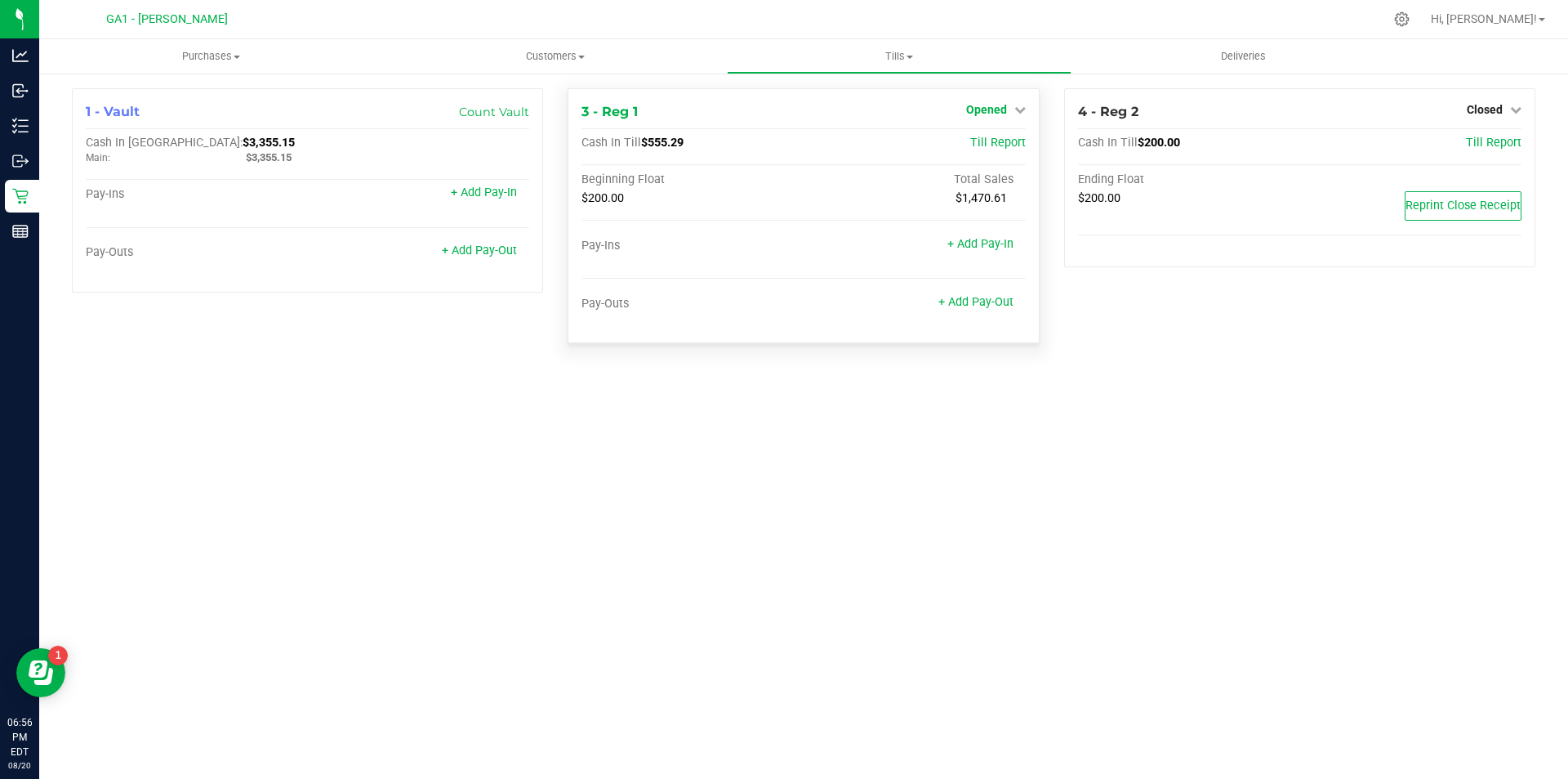
click at [1024, 115] on icon at bounding box center [1020, 110] width 12 height 12
click at [955, 155] on div "Close Till" at bounding box center [988, 143] width 122 height 44
click at [975, 138] on link "Close Till" at bounding box center [988, 143] width 44 height 13
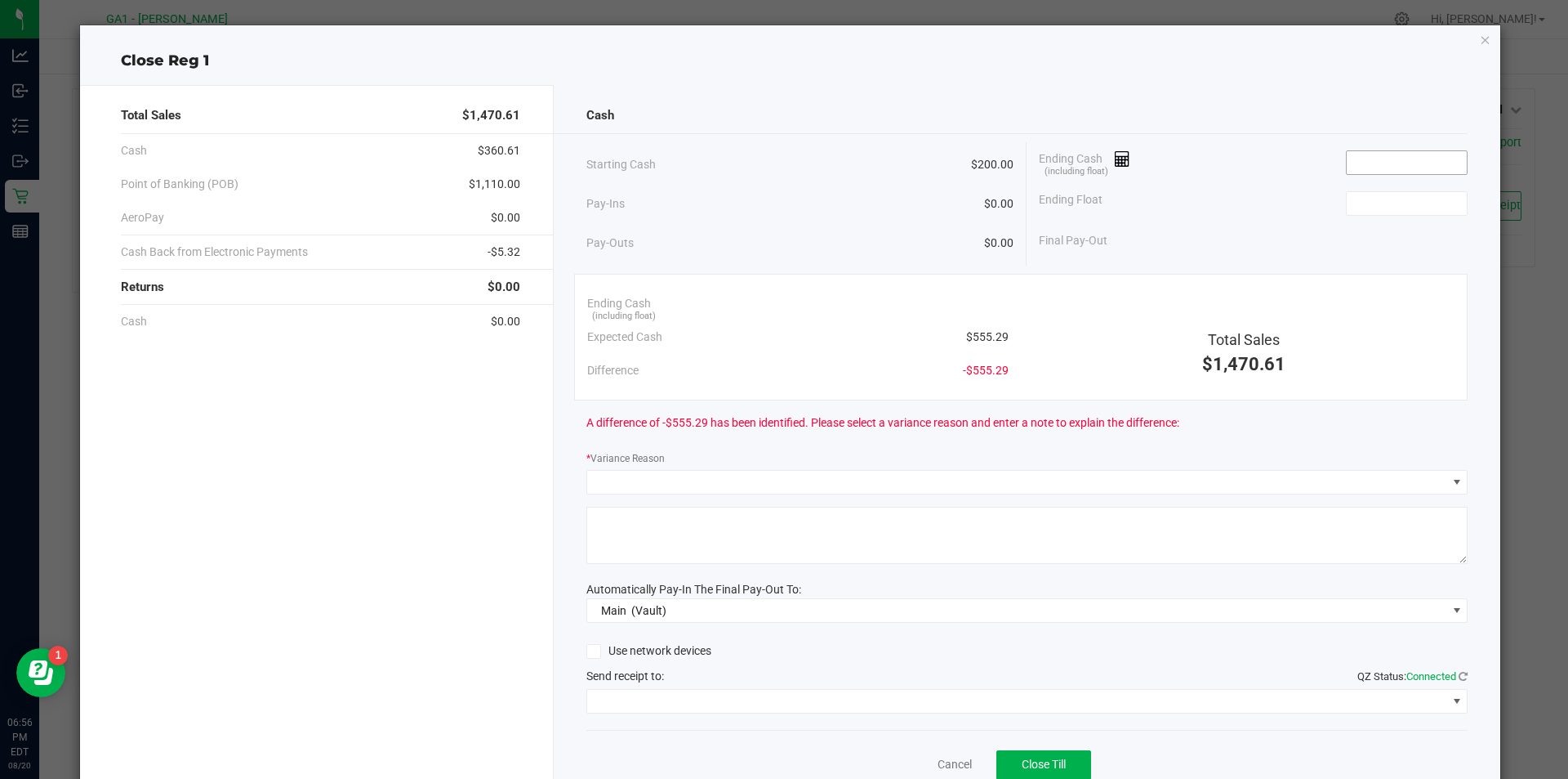
click at [1396, 151] on input at bounding box center [1407, 162] width 120 height 23
click at [1395, 168] on input at bounding box center [1407, 162] width 120 height 23
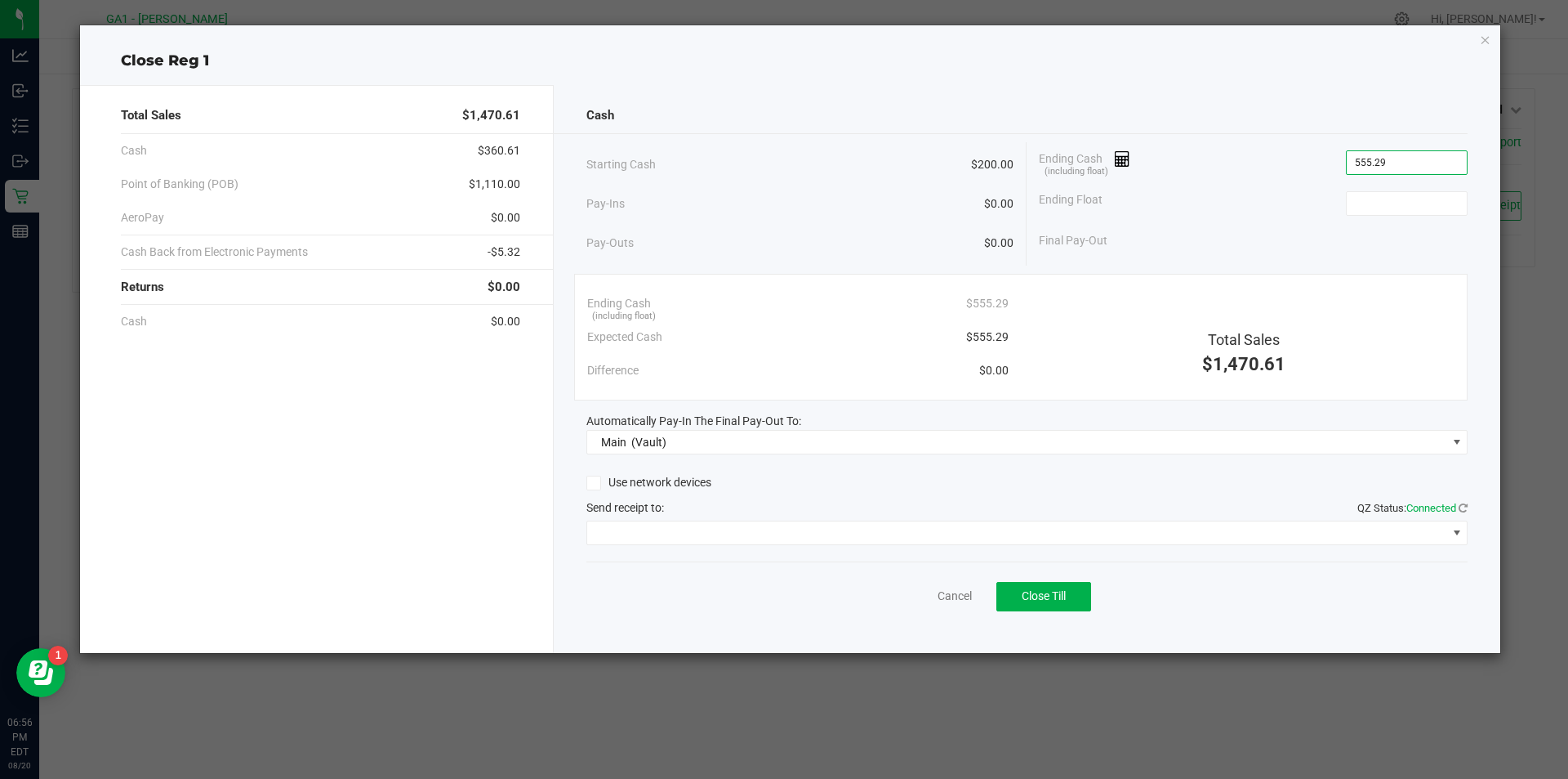
type input "$555.29"
click at [1394, 186] on div "Ending Float" at bounding box center [1253, 202] width 428 height 40
click at [1394, 195] on input at bounding box center [1407, 202] width 120 height 23
type input "$200.00"
click at [733, 556] on div "Cash Starting Cash $200.00 Pay-Ins $0.00 Pay-Outs $0.00 Ending Cash (including …" at bounding box center [1027, 368] width 947 height 568
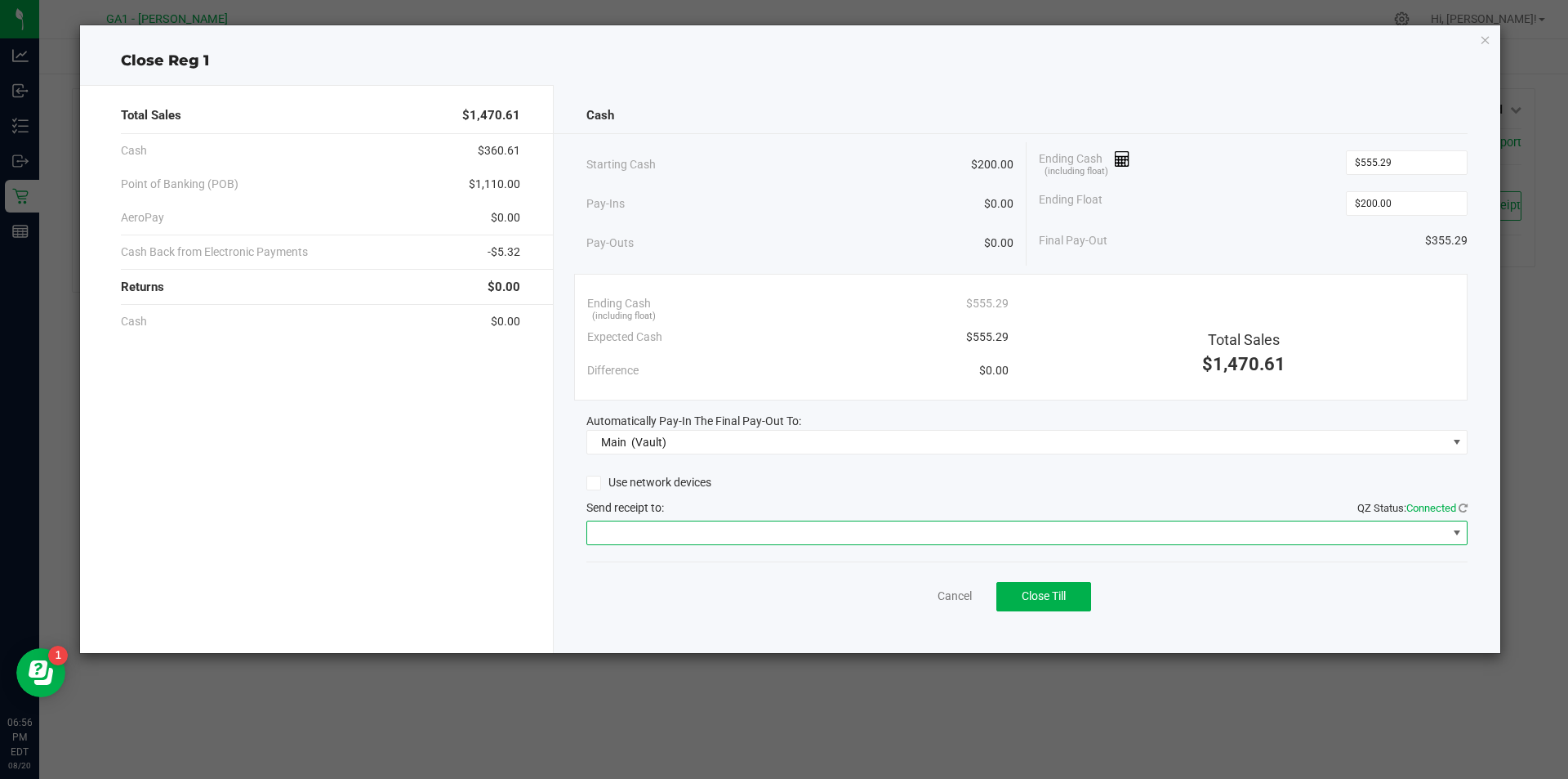
click at [736, 543] on span at bounding box center [1016, 532] width 859 height 23
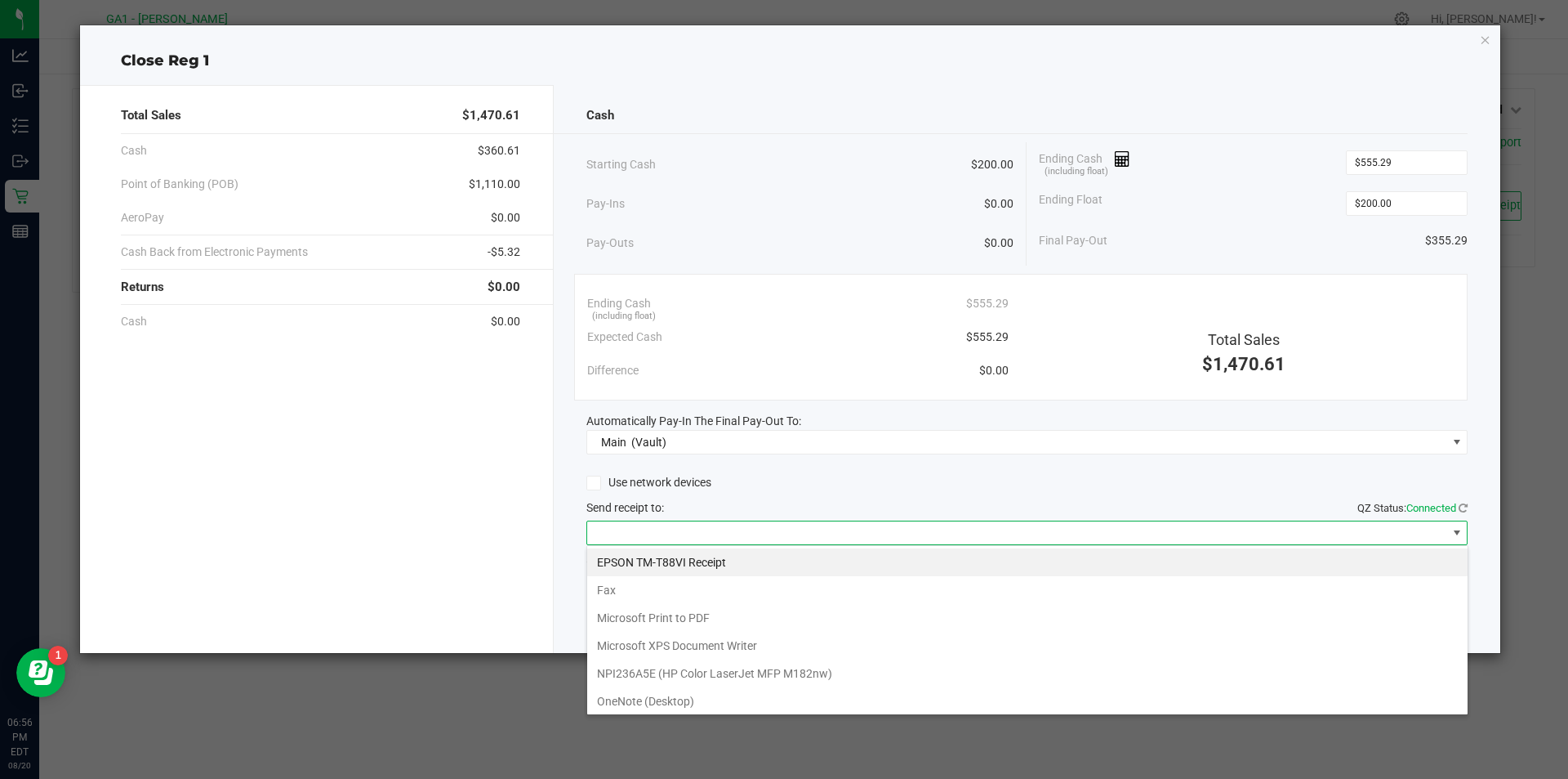
scroll to position [25, 881]
click at [732, 557] on Receipt "EPSON TM-T88VI Receipt" at bounding box center [1027, 562] width 880 height 28
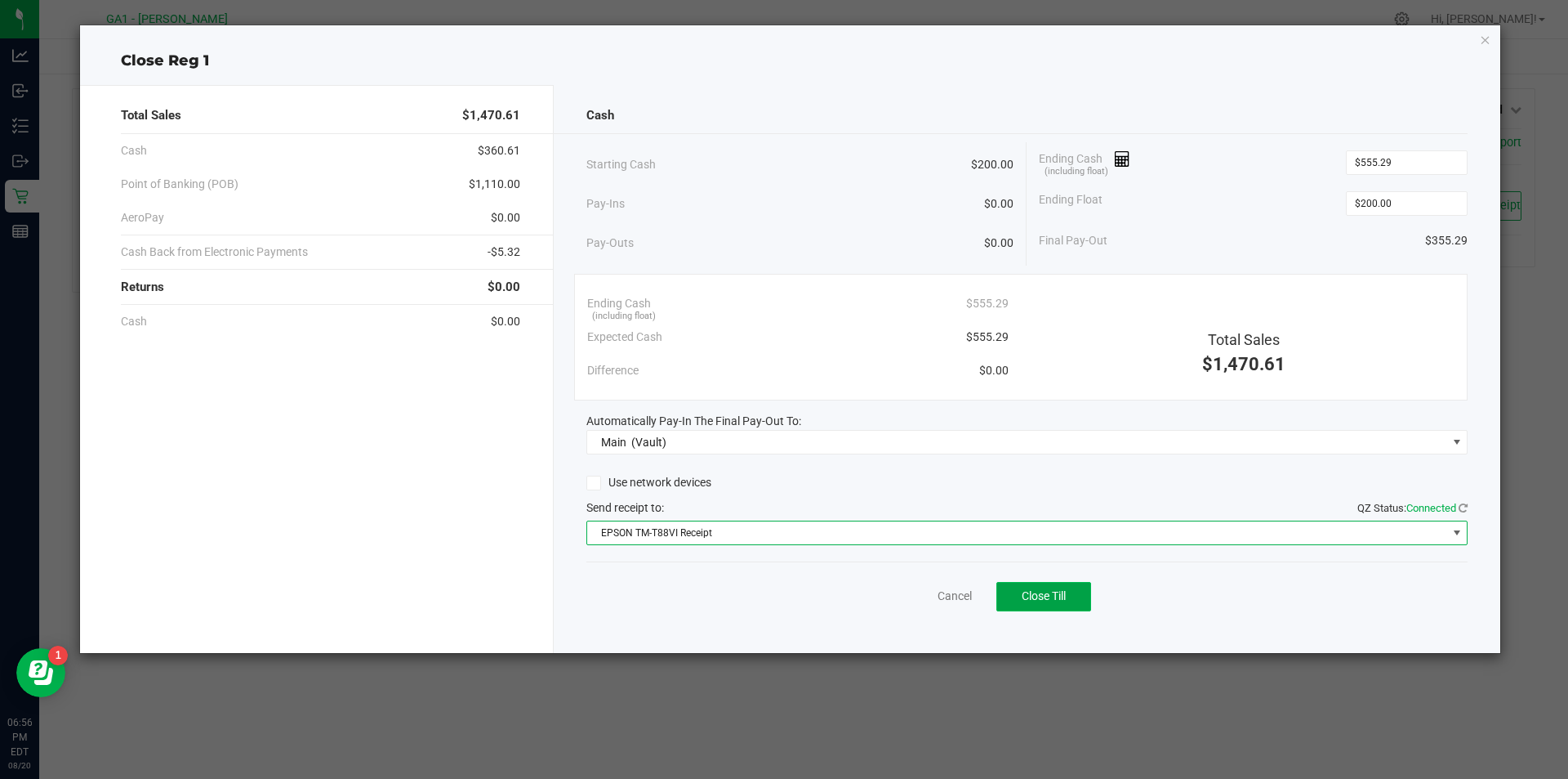
click at [1091, 598] on button "Close Till" at bounding box center [1044, 596] width 95 height 30
